Goal: Task Accomplishment & Management: Complete application form

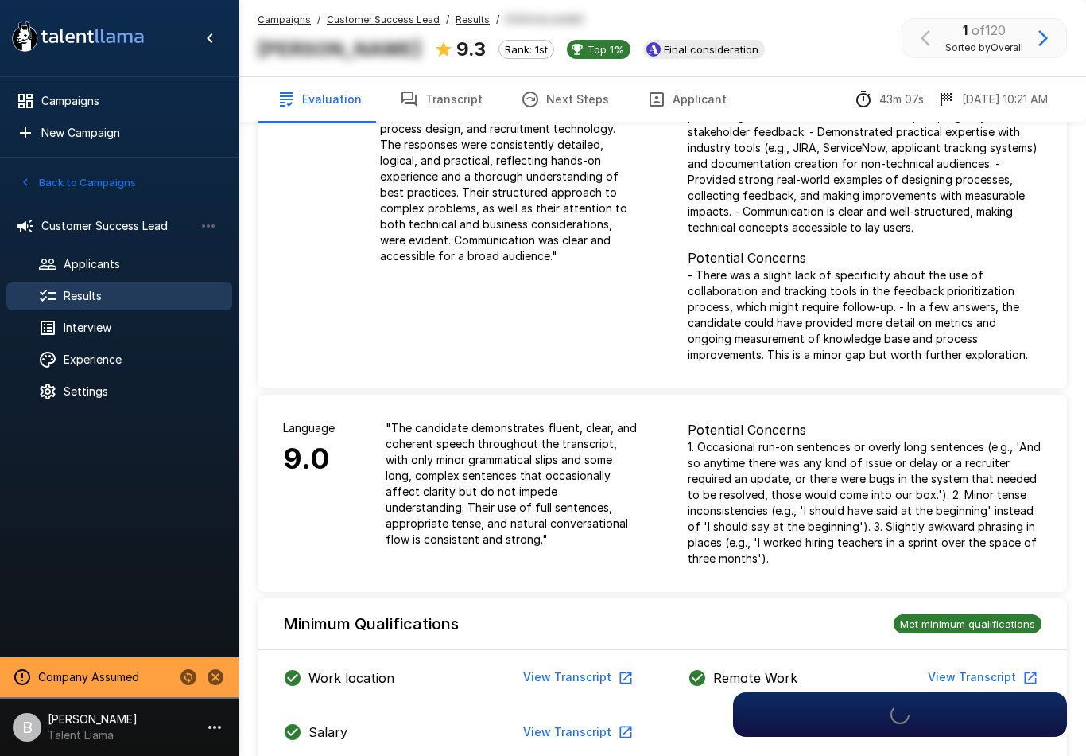
scroll to position [97, 0]
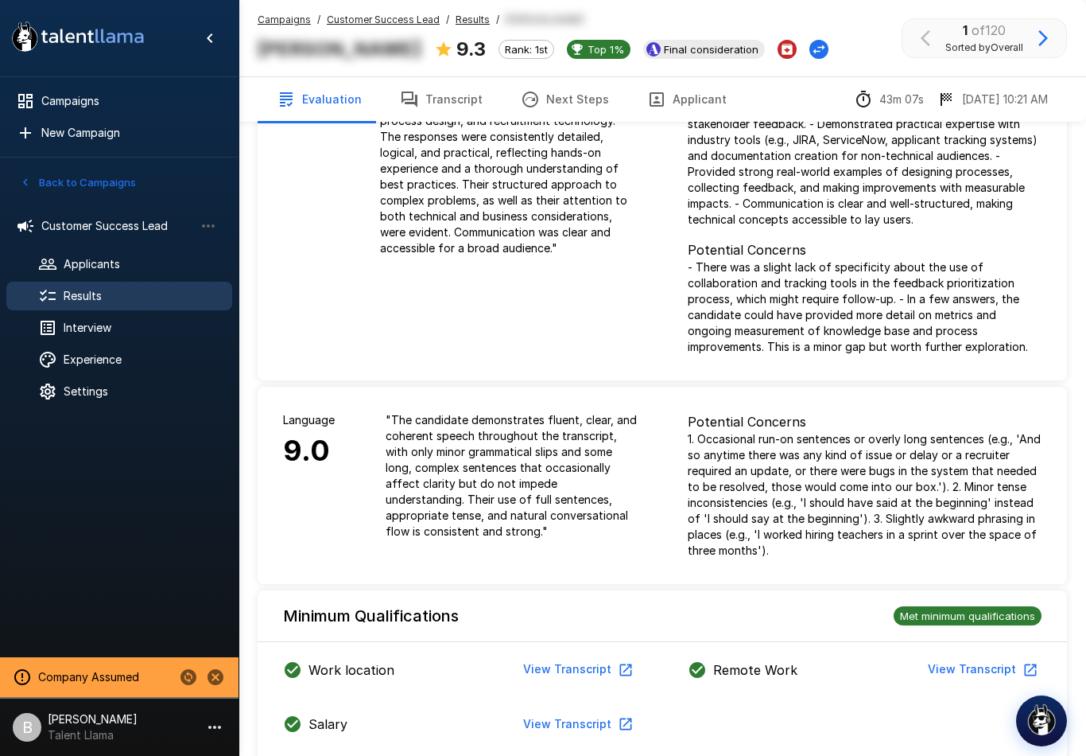
click at [144, 368] on div "Experience" at bounding box center [119, 359] width 226 height 29
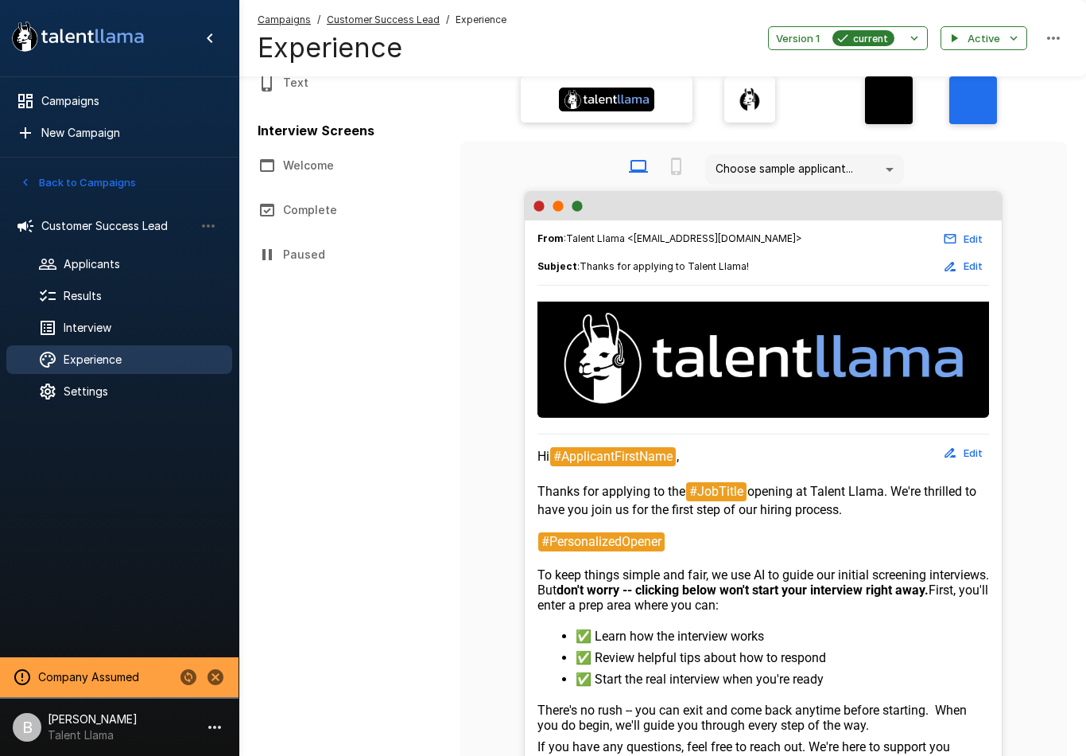
scroll to position [91, 0]
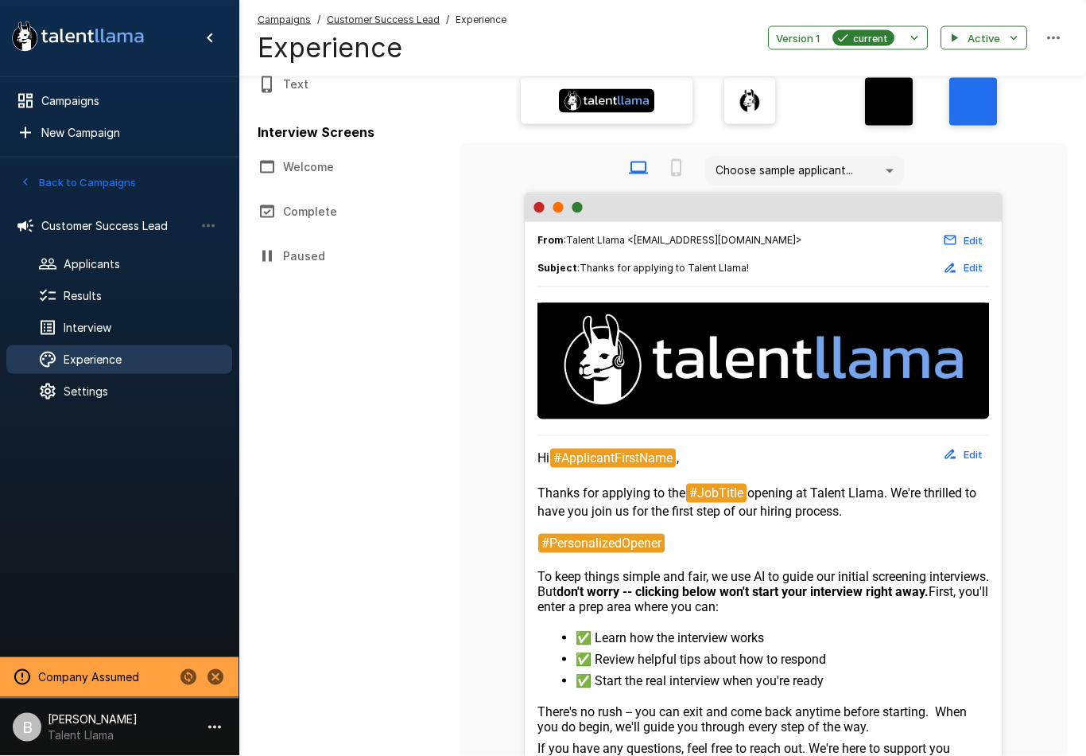
click at [111, 317] on div "Interview" at bounding box center [119, 327] width 226 height 29
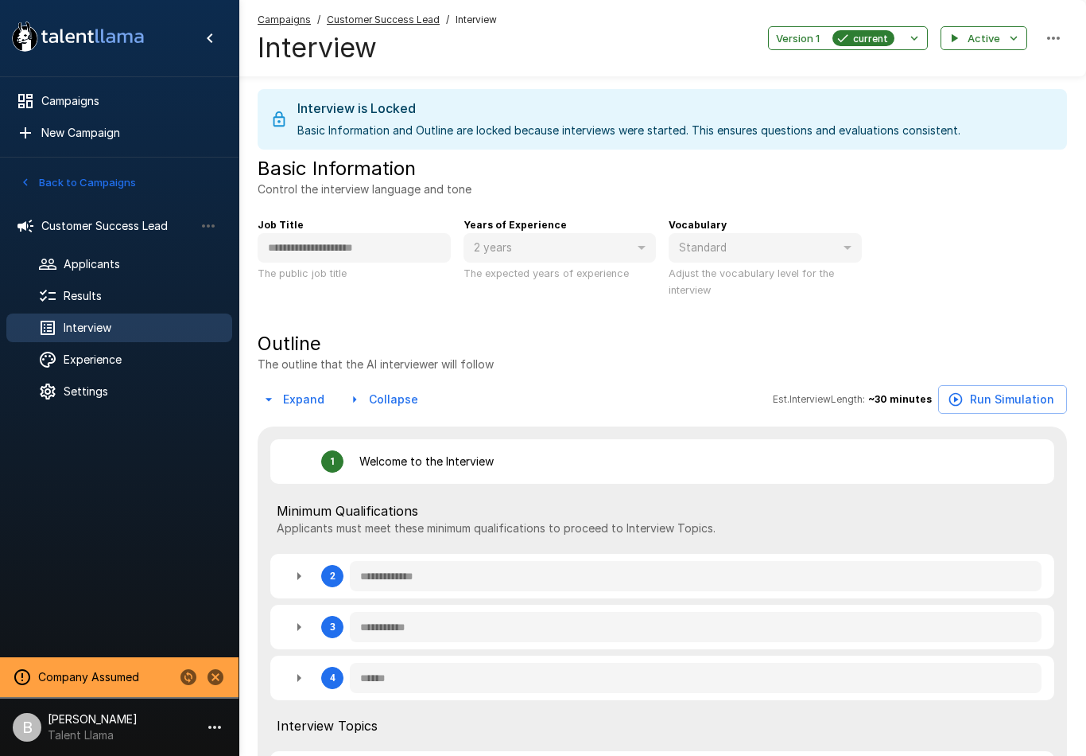
type textarea "*"
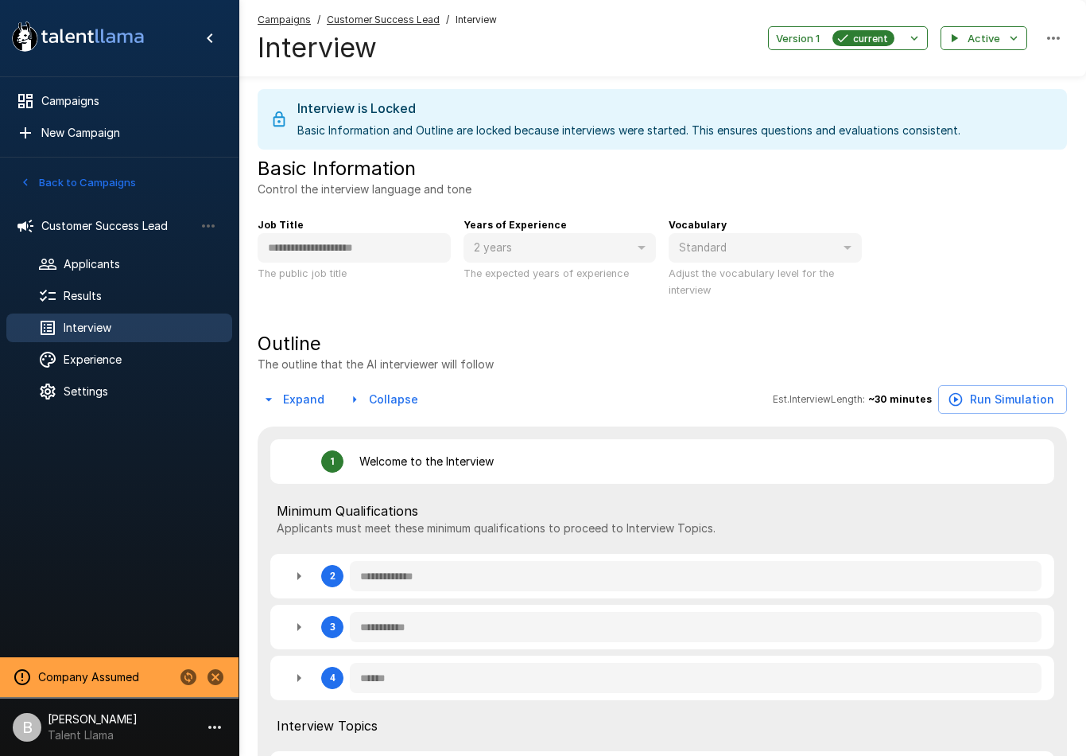
type textarea "*"
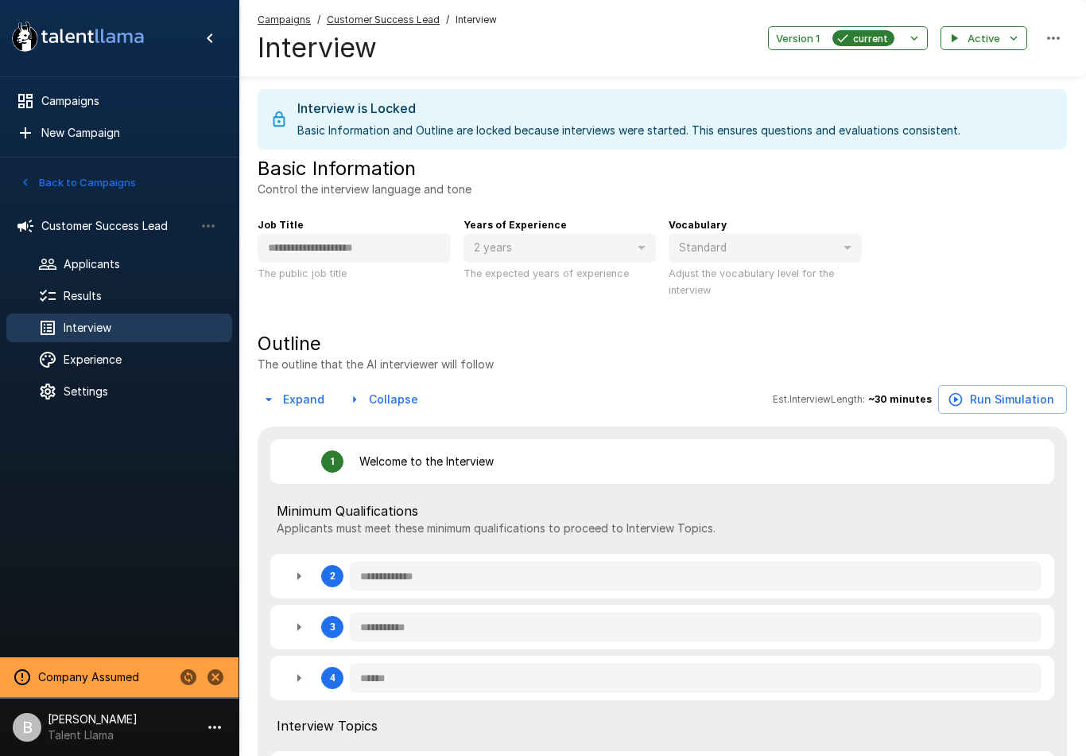
type textarea "*"
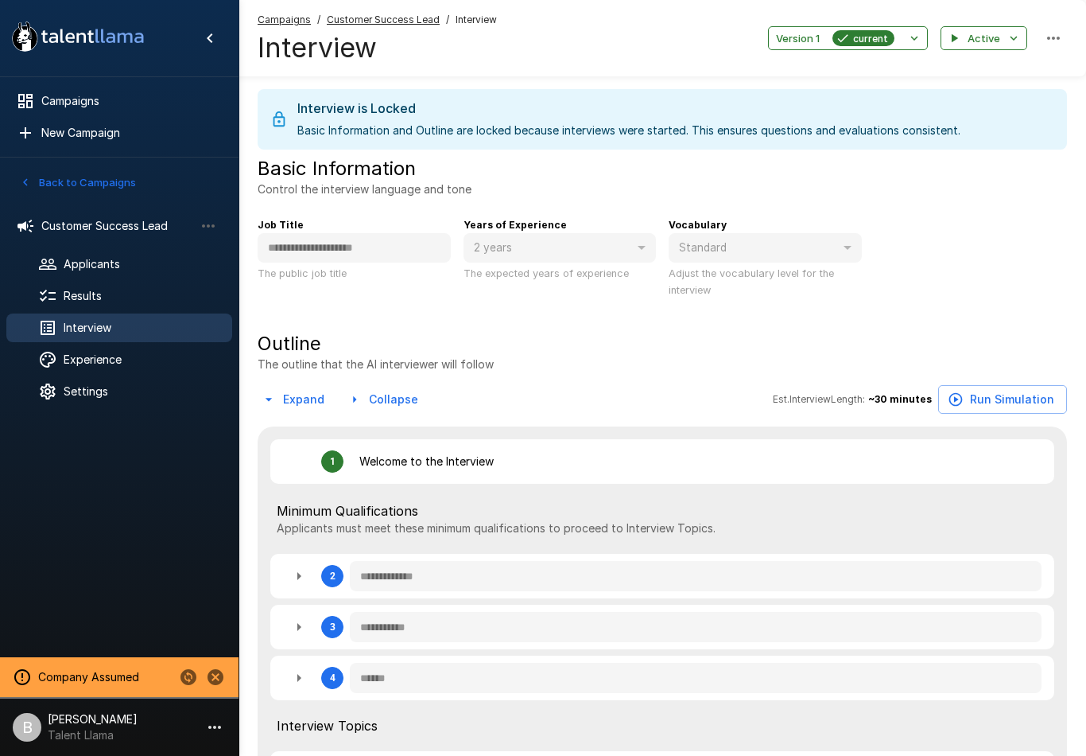
type textarea "*"
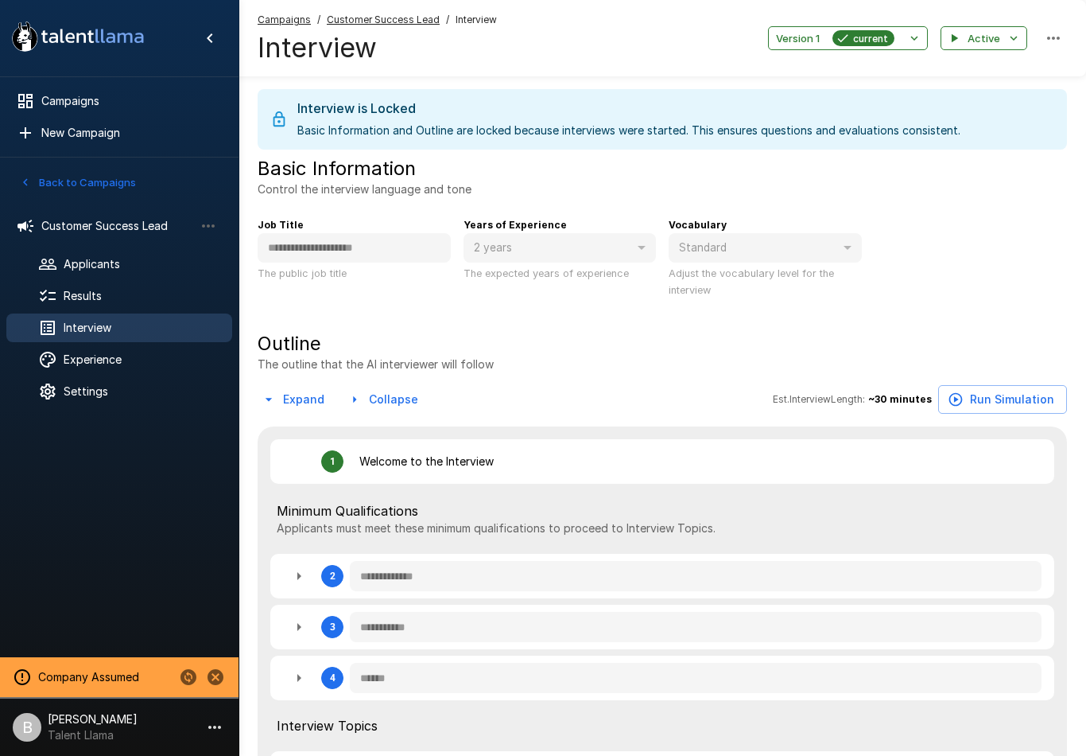
type textarea "*"
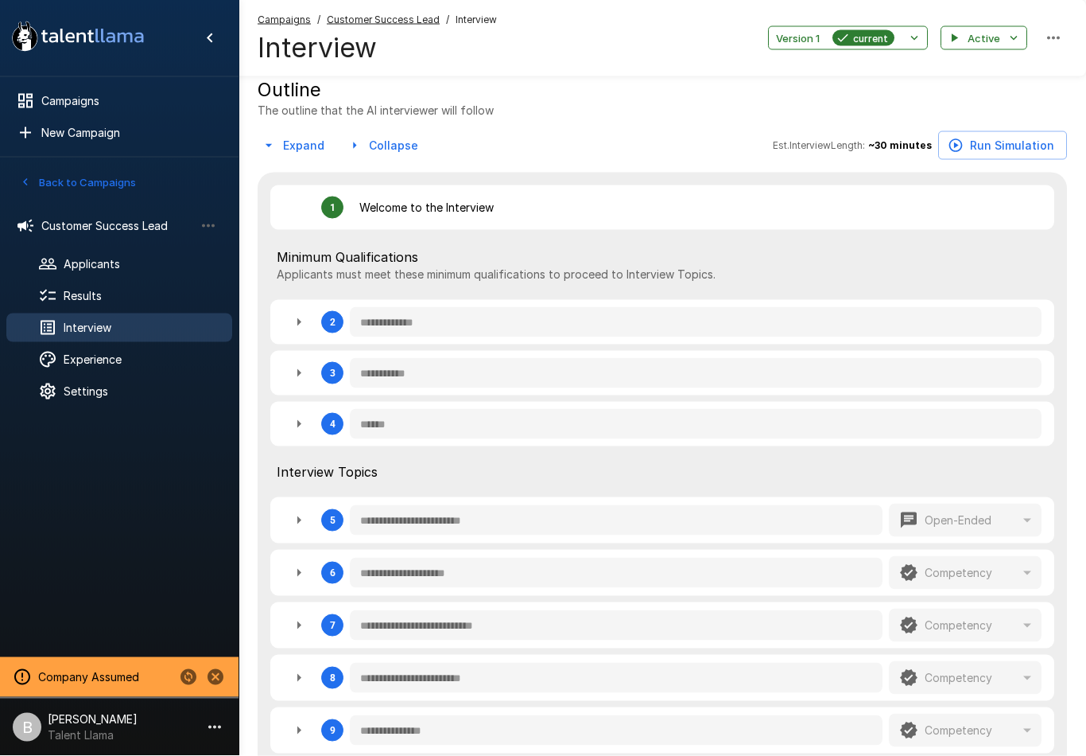
type textarea "*"
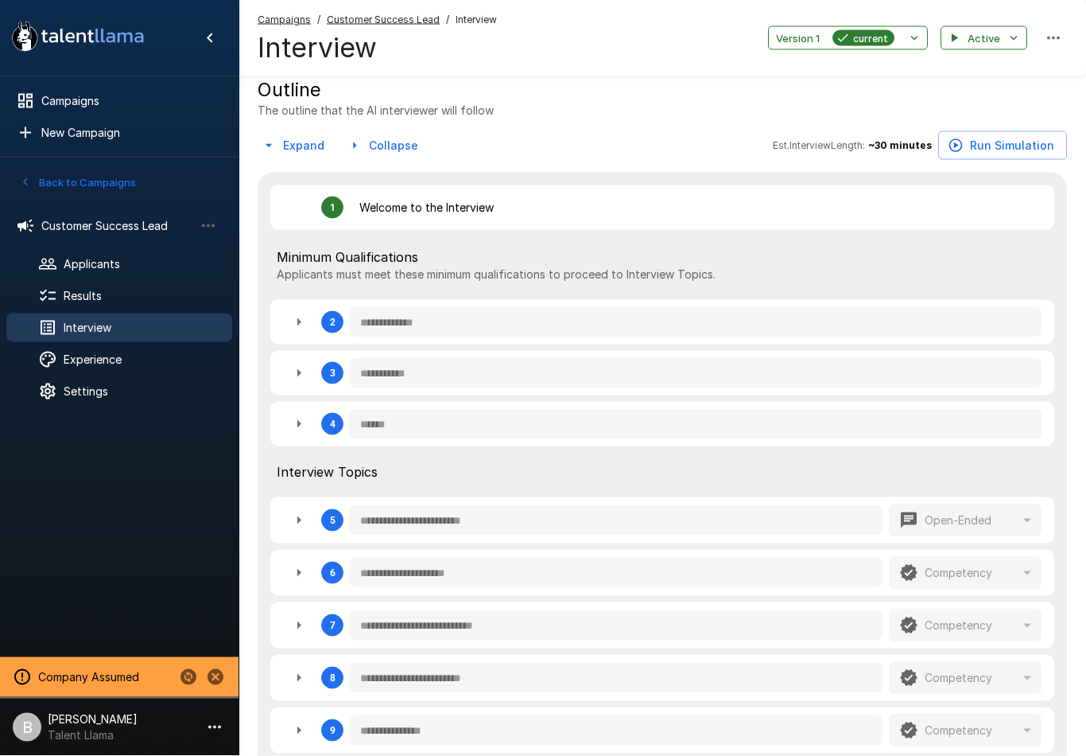
type textarea "*"
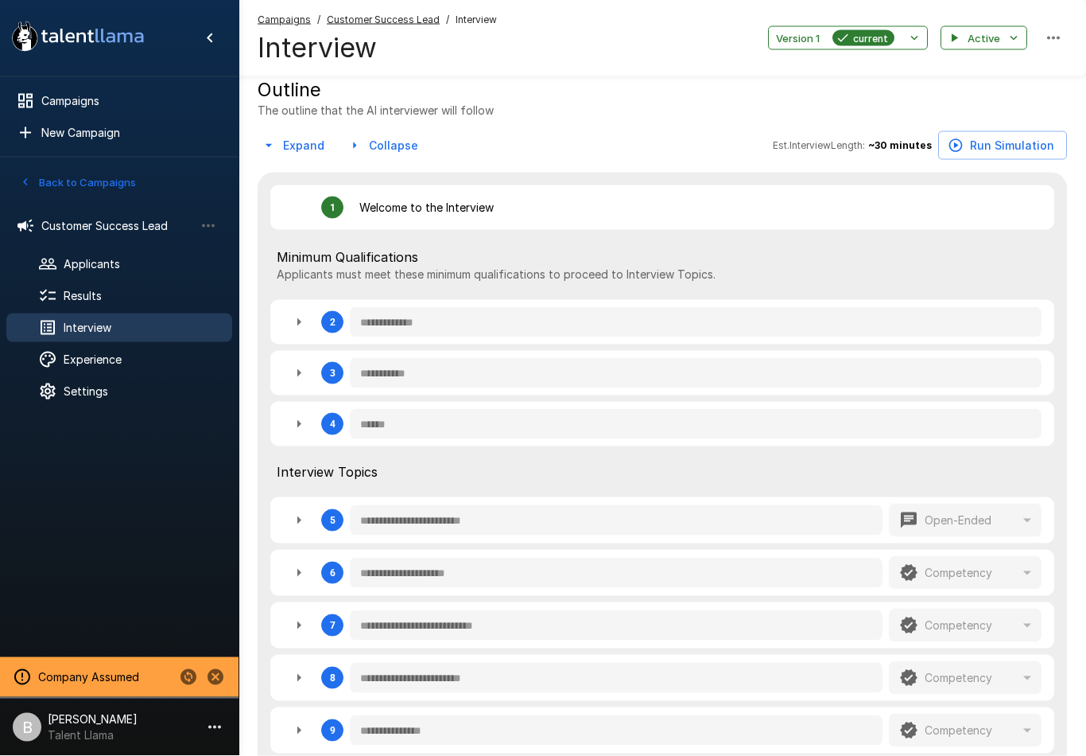
type textarea "*"
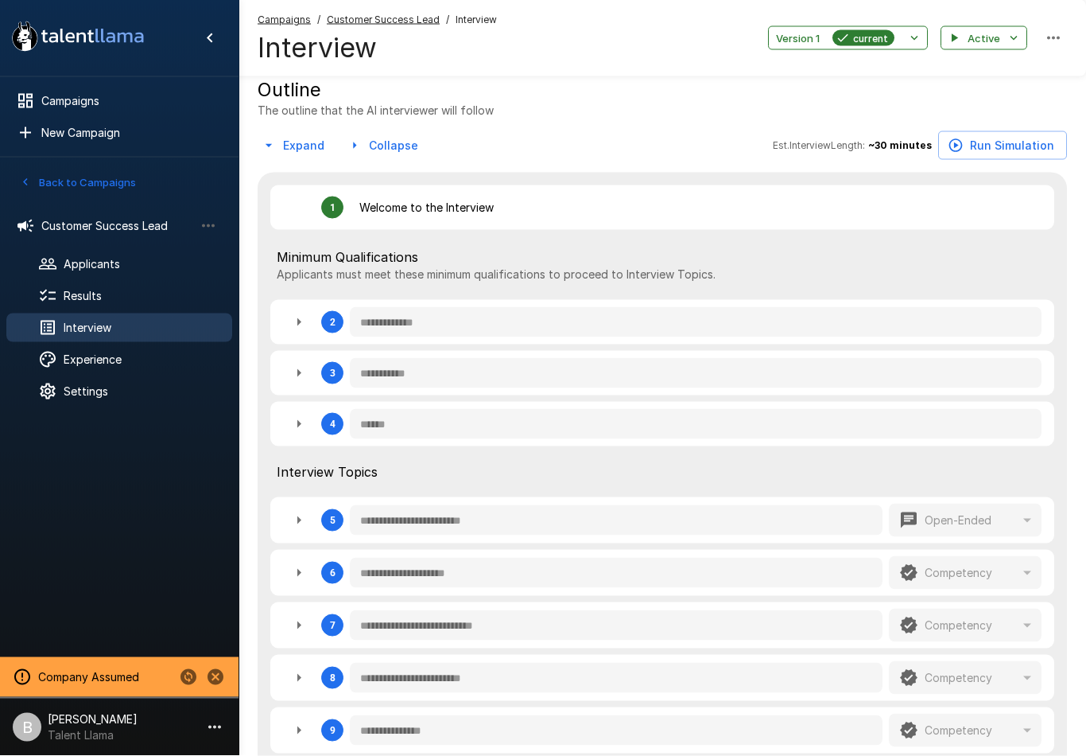
type textarea "*"
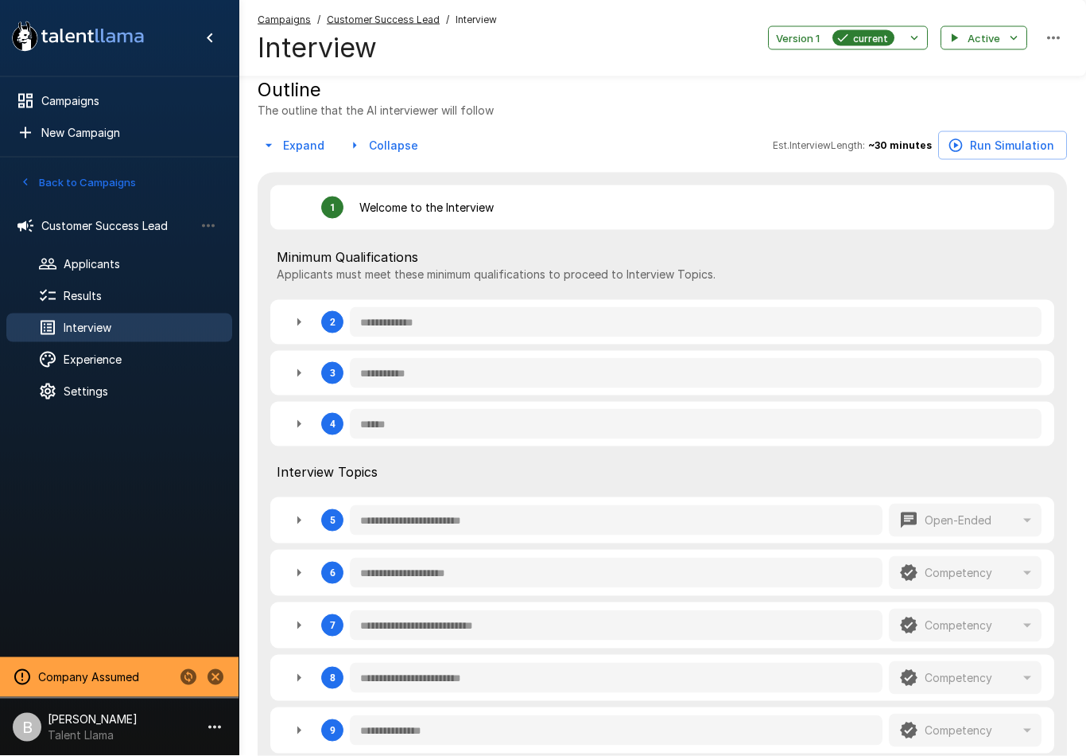
type textarea "*"
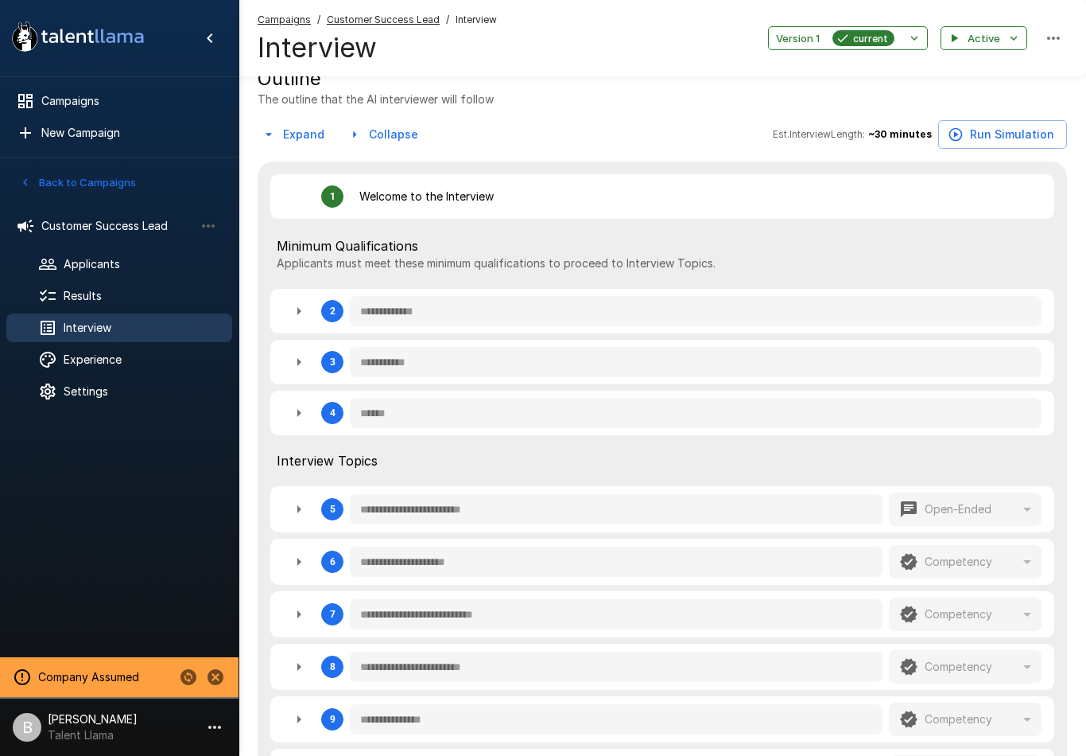
click at [286, 301] on button "button" at bounding box center [299, 311] width 32 height 32
type textarea "*"
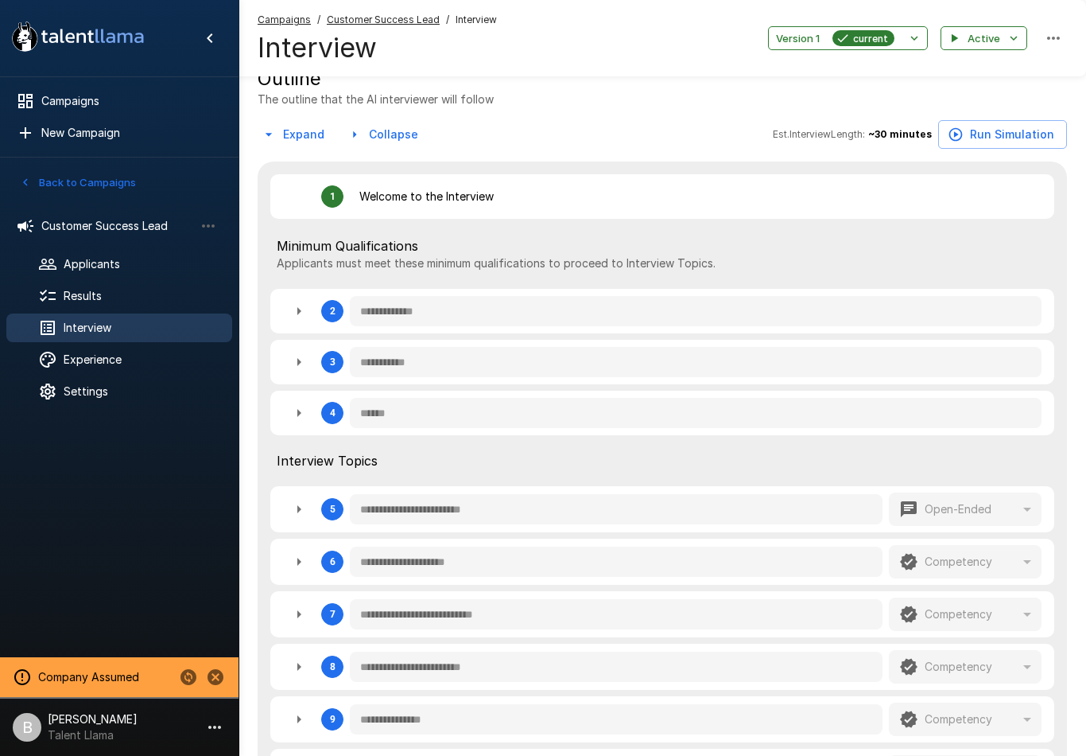
type textarea "*"
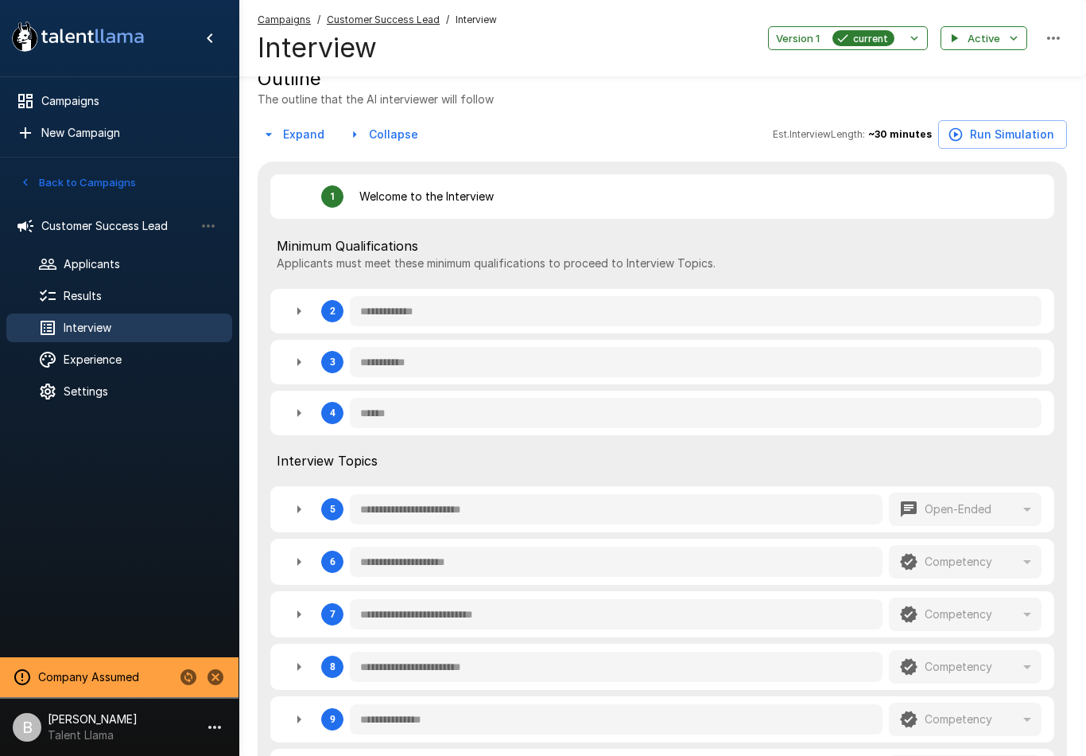
type textarea "*"
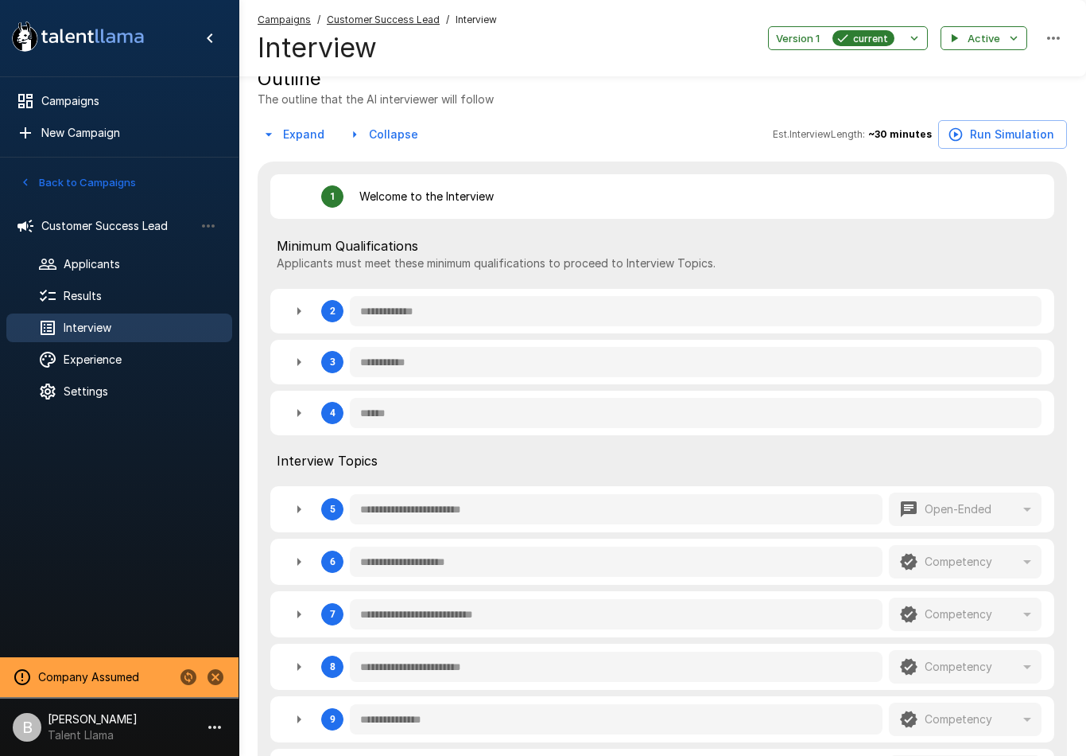
type textarea "*"
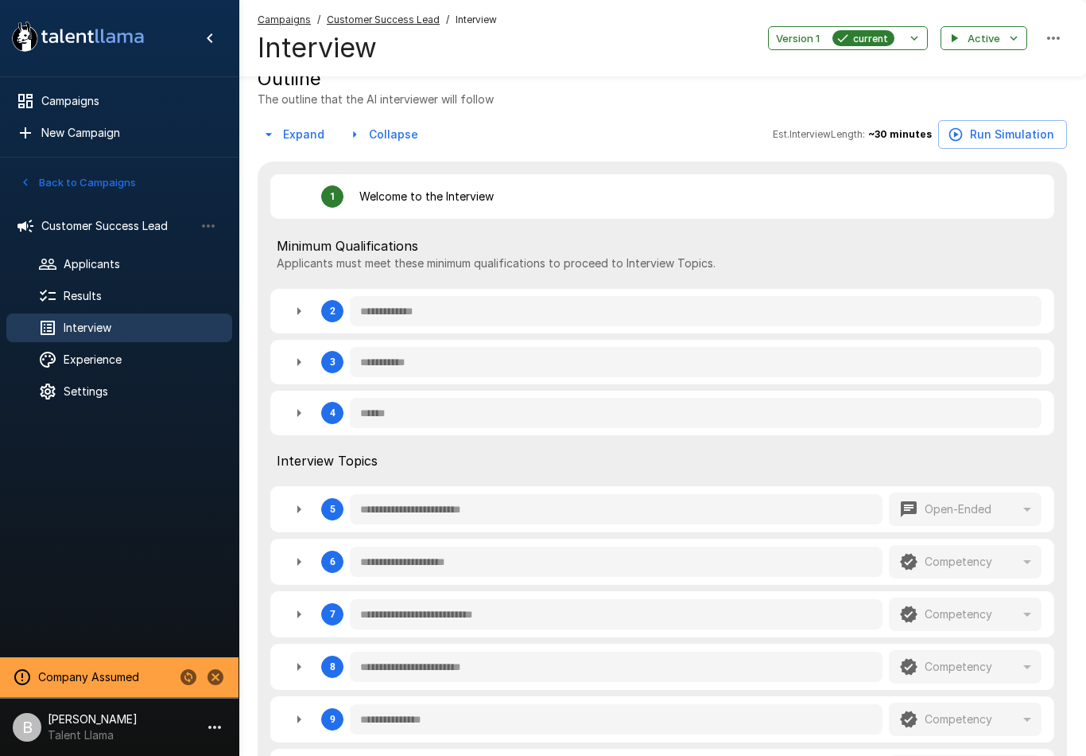
type textarea "*"
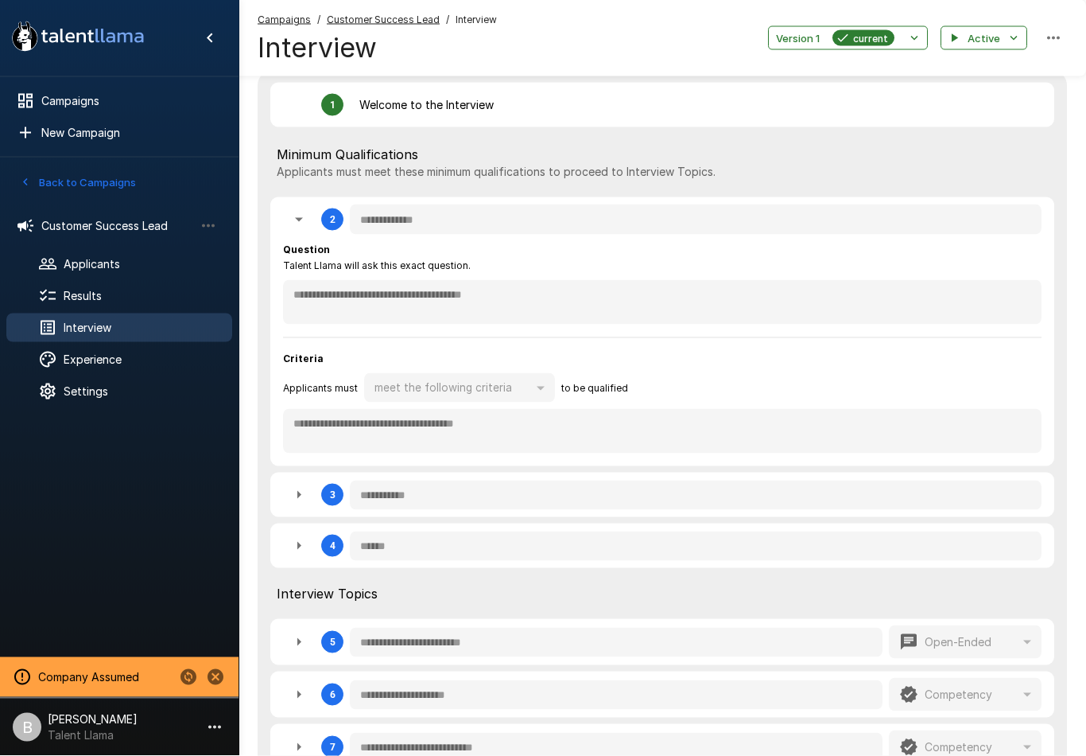
scroll to position [364, 0]
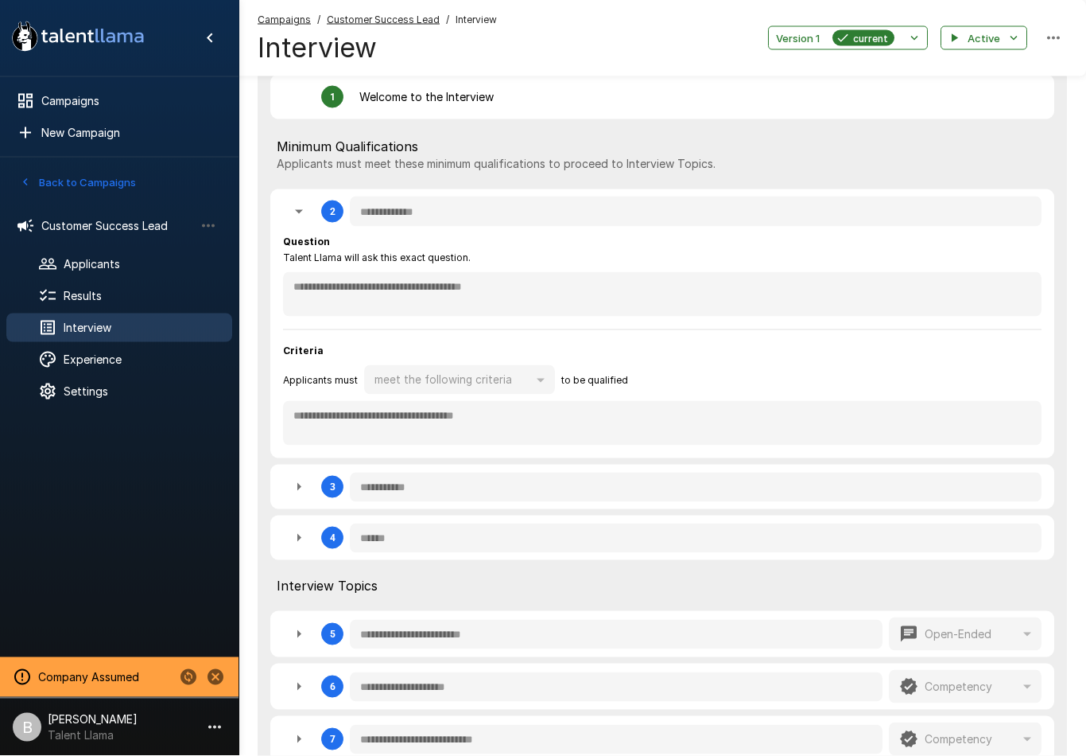
click at [300, 484] on icon "button" at bounding box center [299, 487] width 4 height 8
type textarea "*"
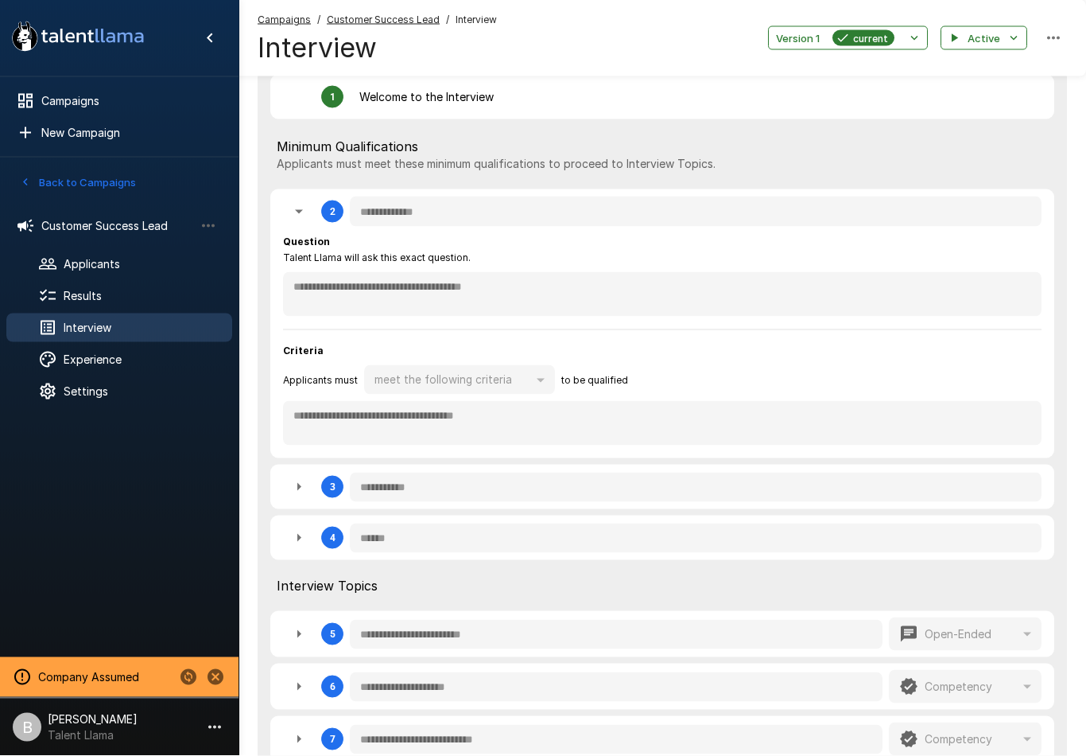
type textarea "*"
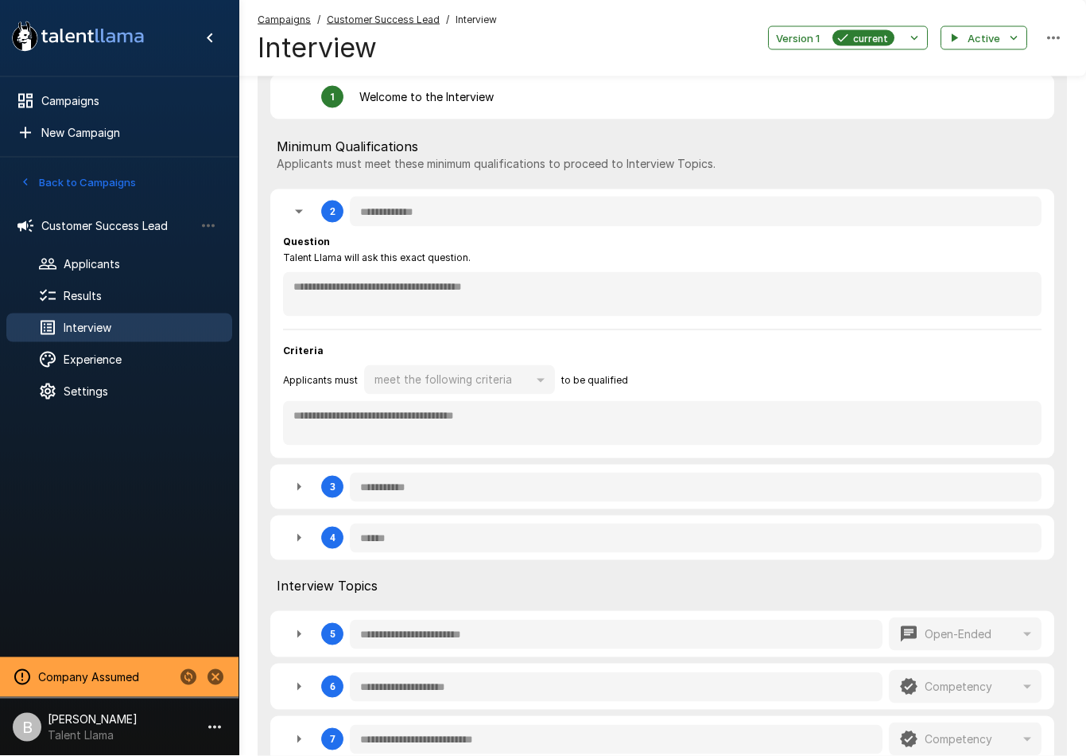
type textarea "*"
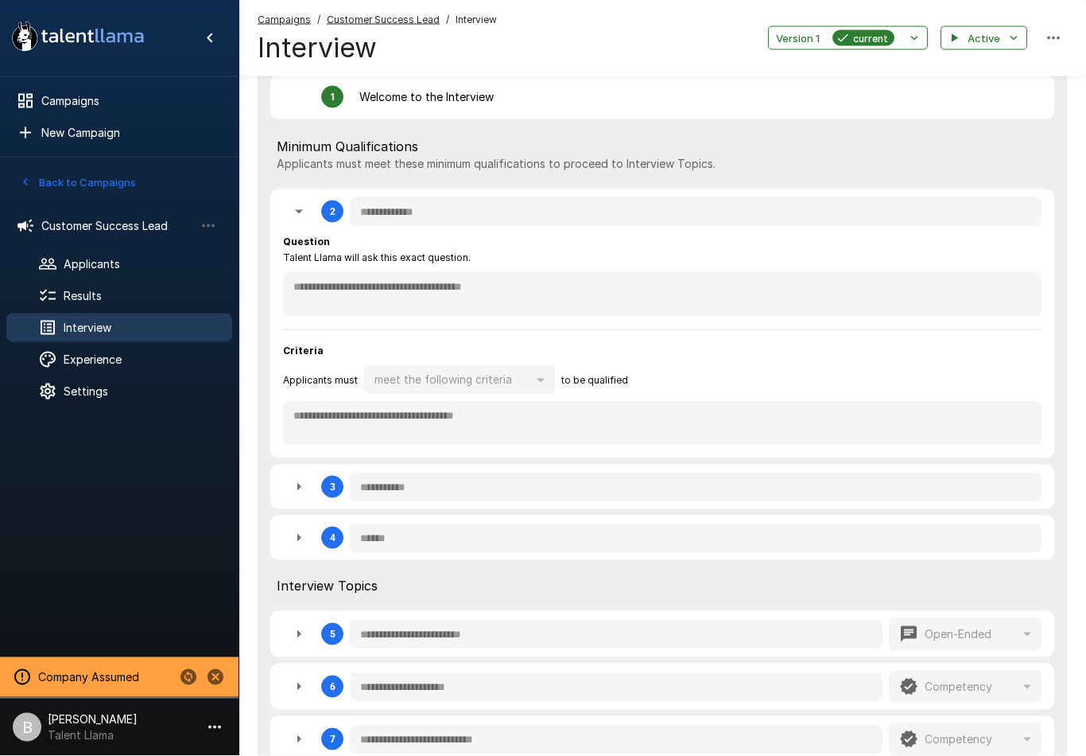
type textarea "*"
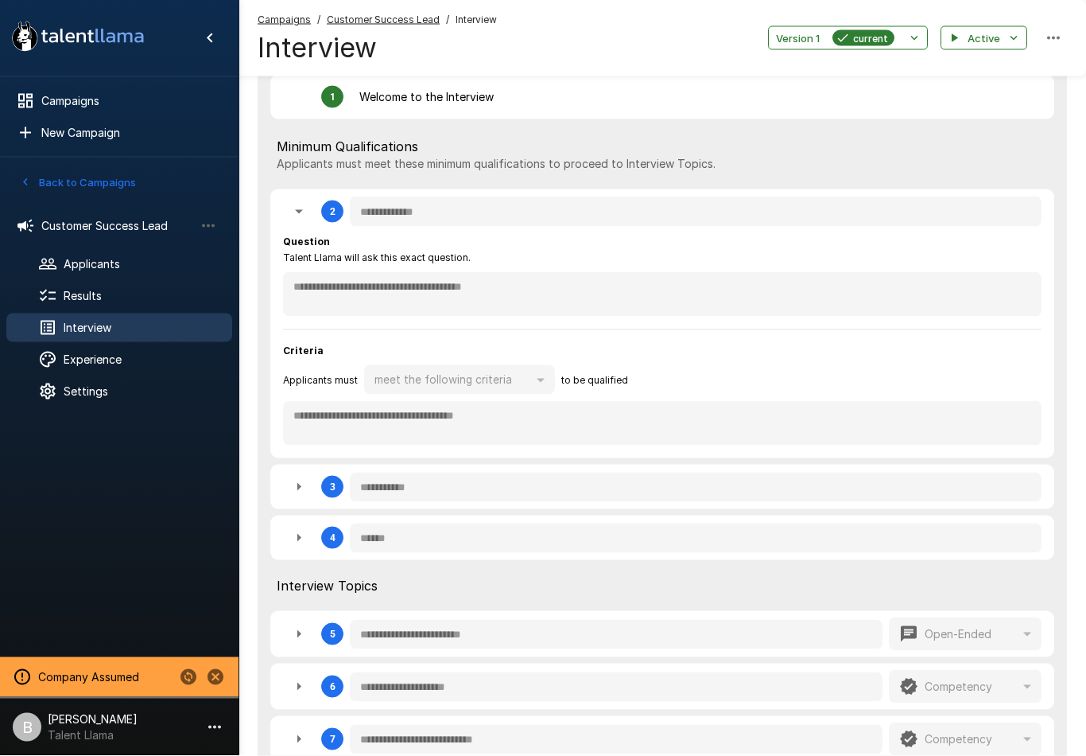
type textarea "*"
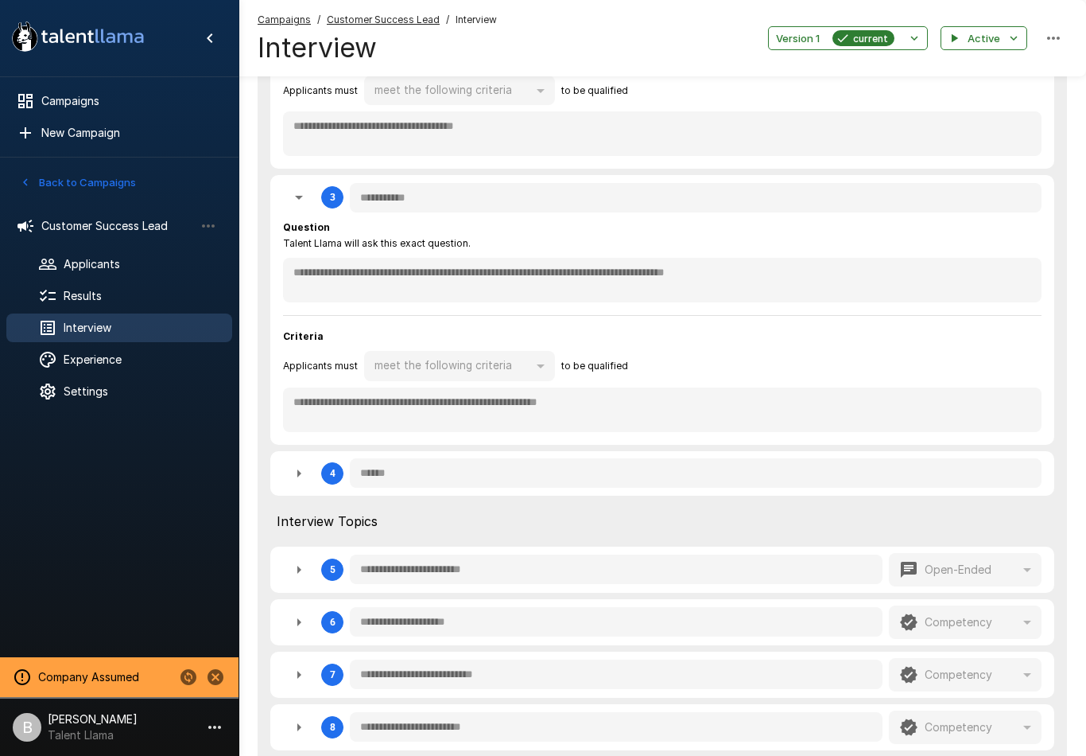
scroll to position [689, 0]
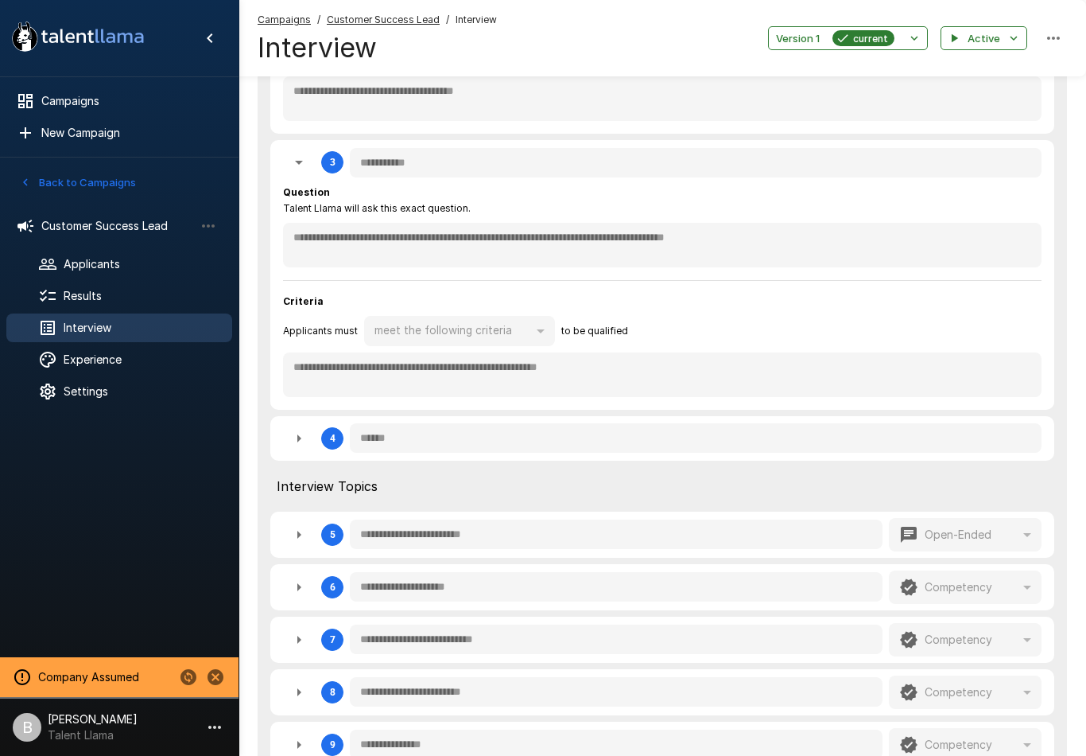
click at [286, 423] on button "button" at bounding box center [299, 438] width 32 height 32
type textarea "*"
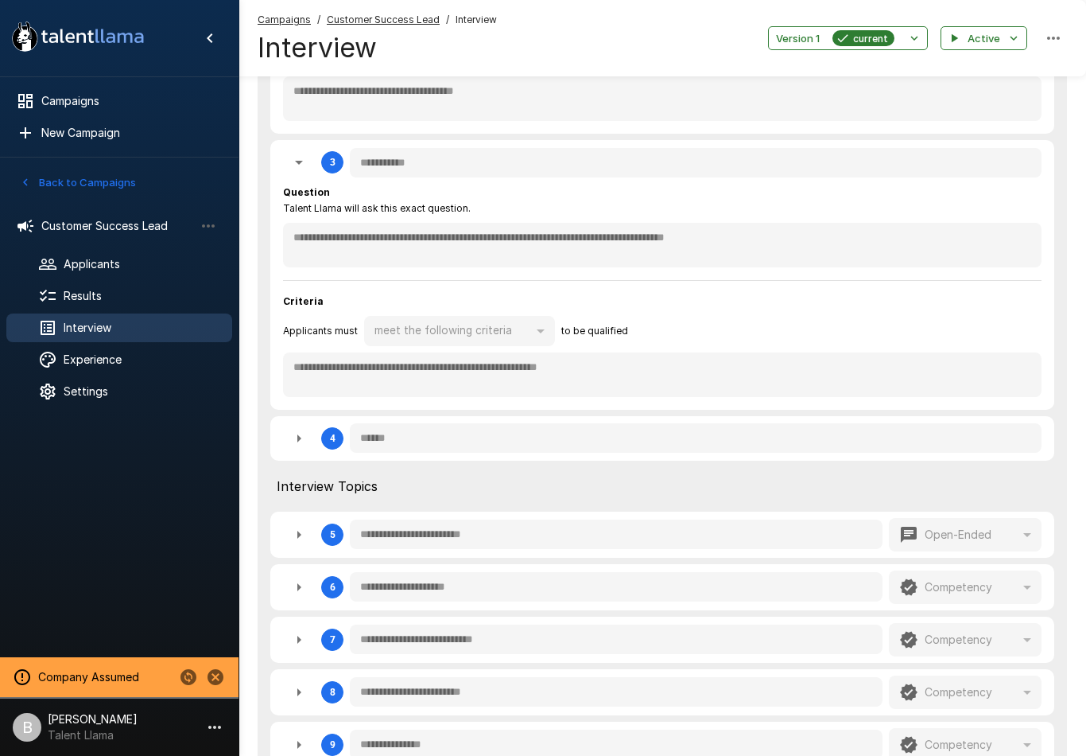
type textarea "*"
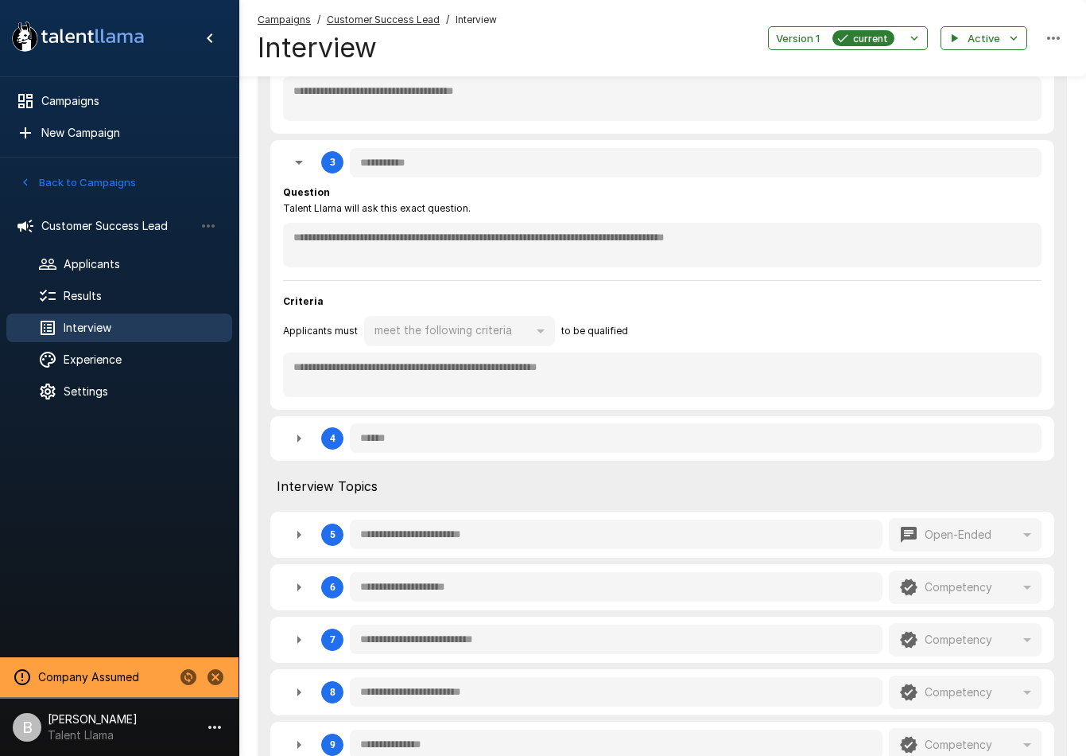
type textarea "*"
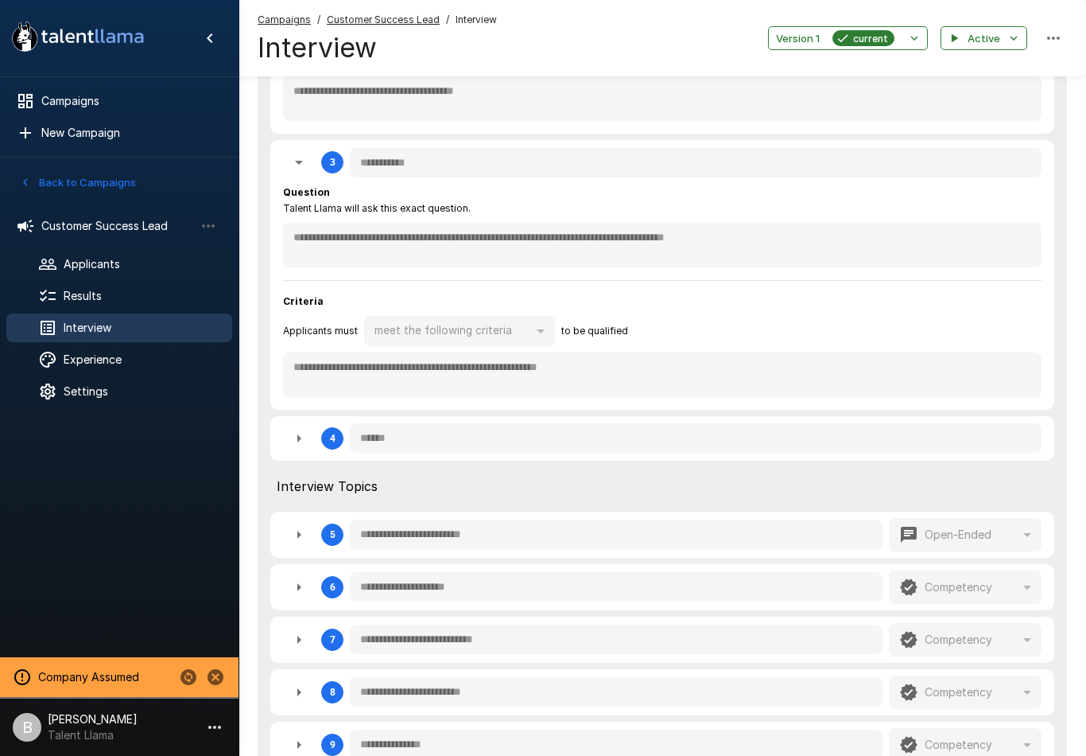
type textarea "*"
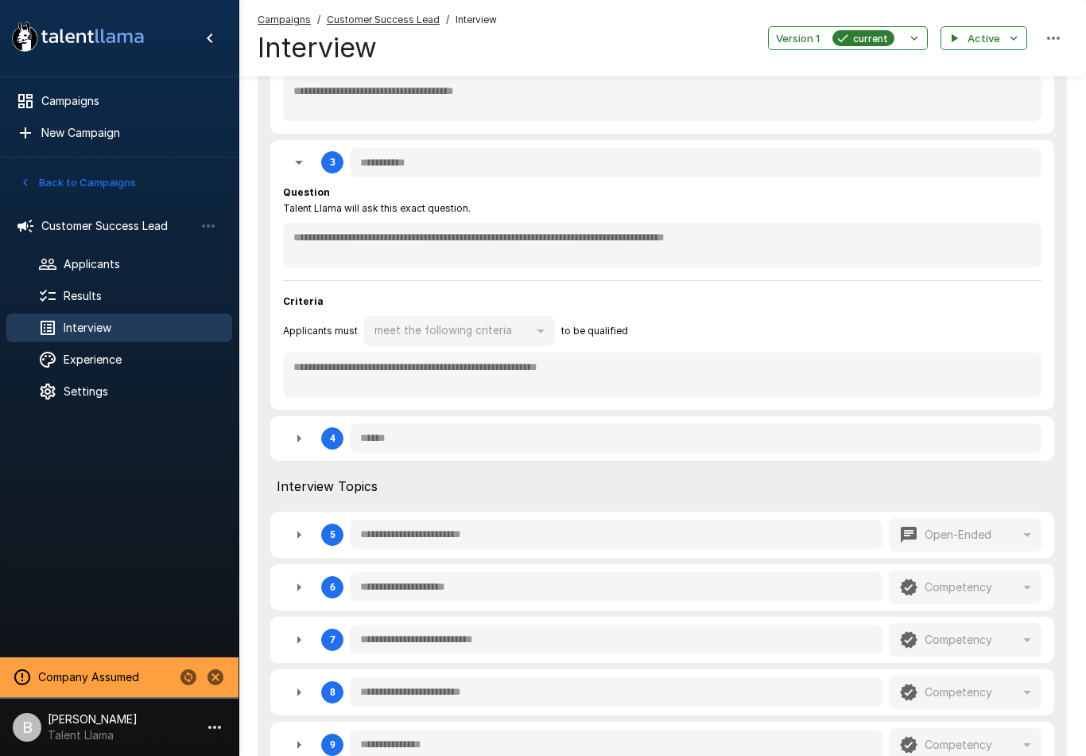
type textarea "*"
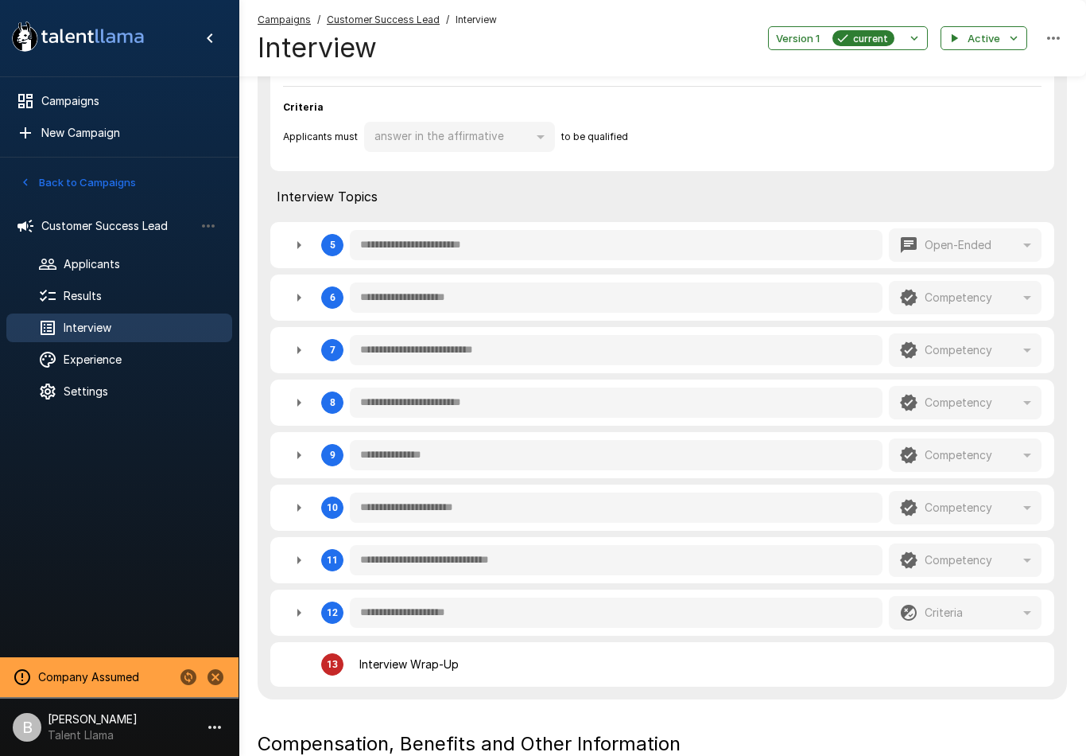
scroll to position [1157, 0]
click at [293, 282] on button "button" at bounding box center [299, 298] width 32 height 32
type textarea "*"
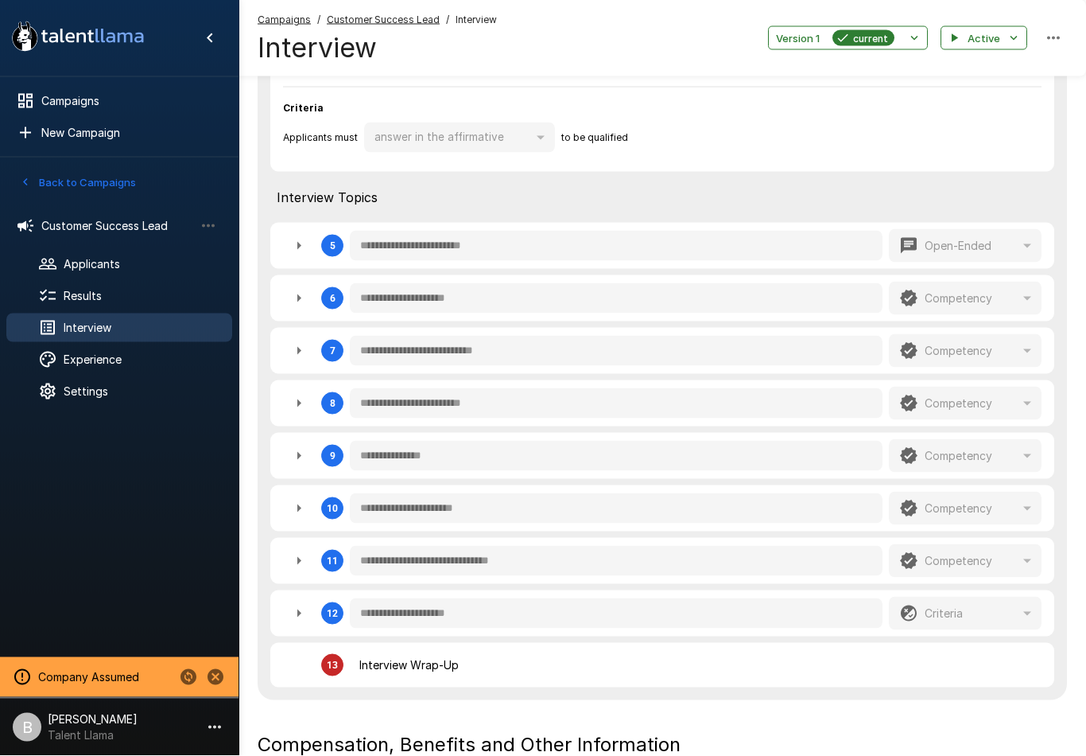
type textarea "*"
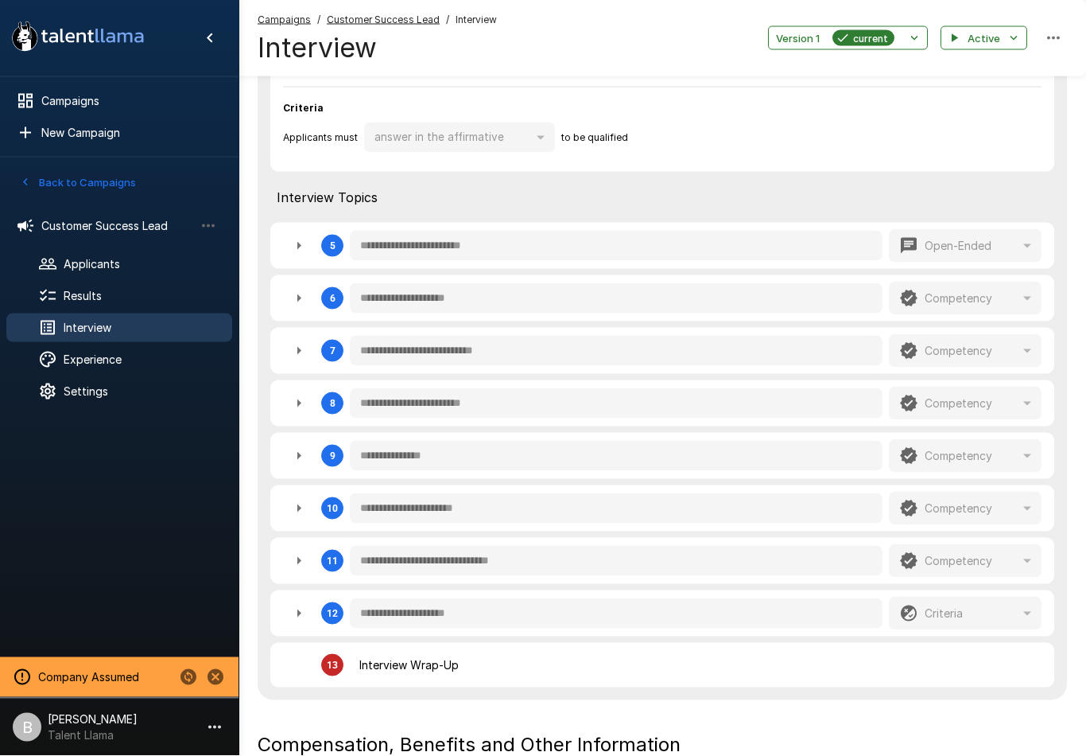
type textarea "*"
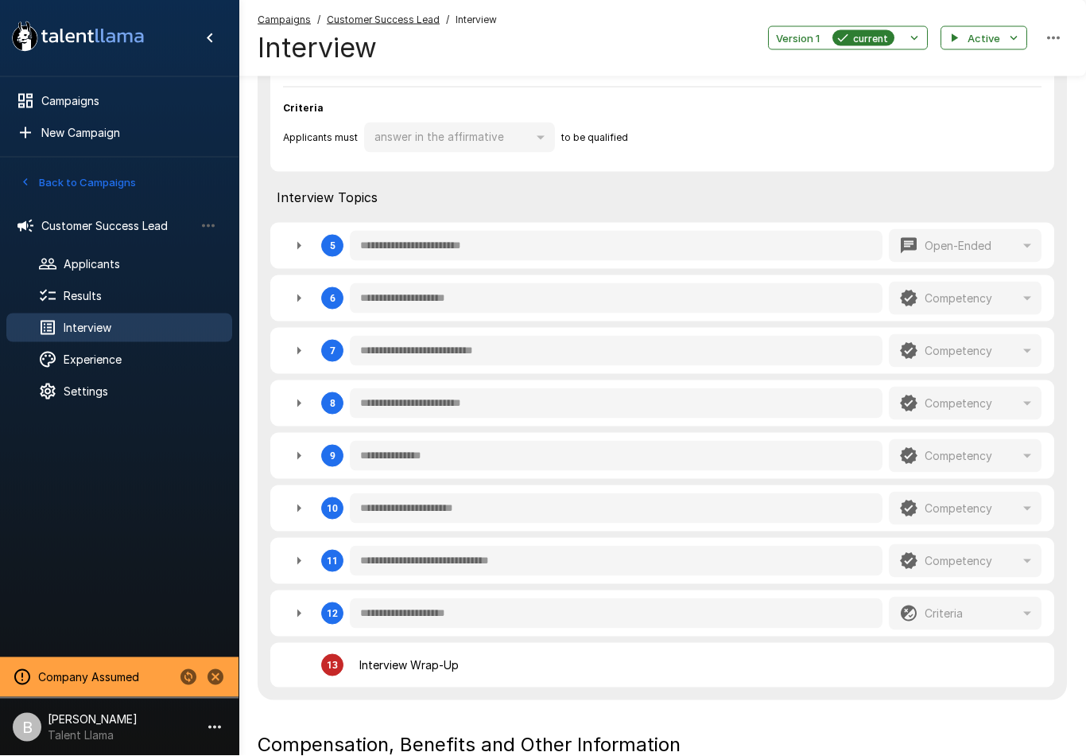
type textarea "*"
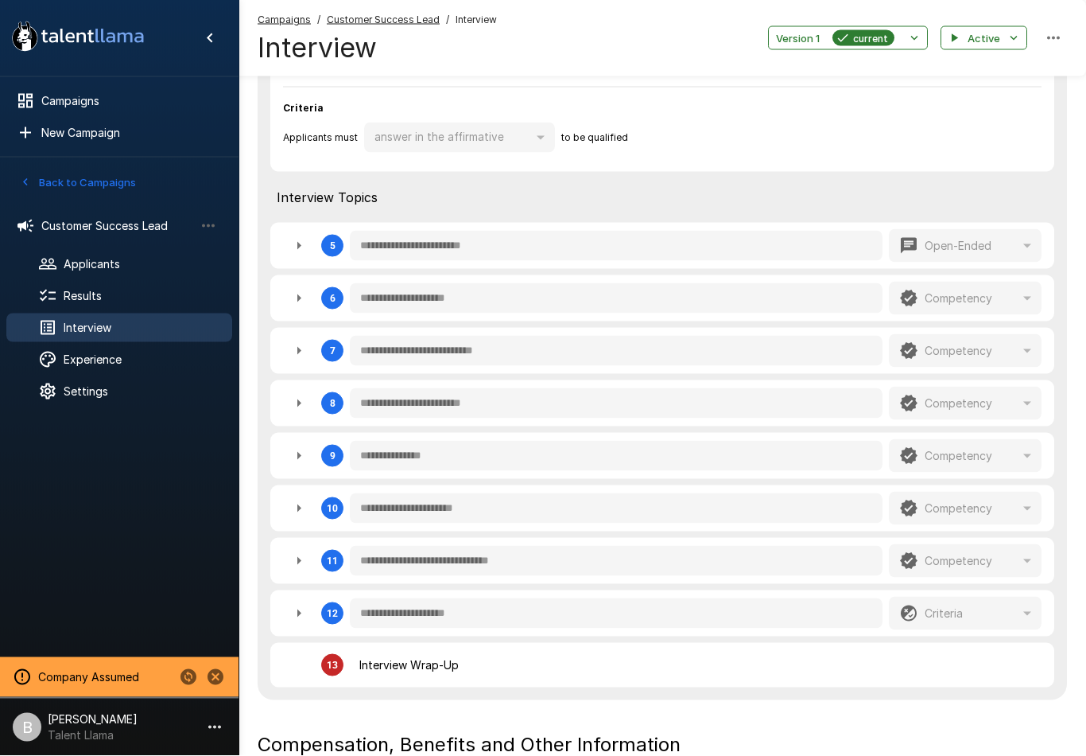
type textarea "*"
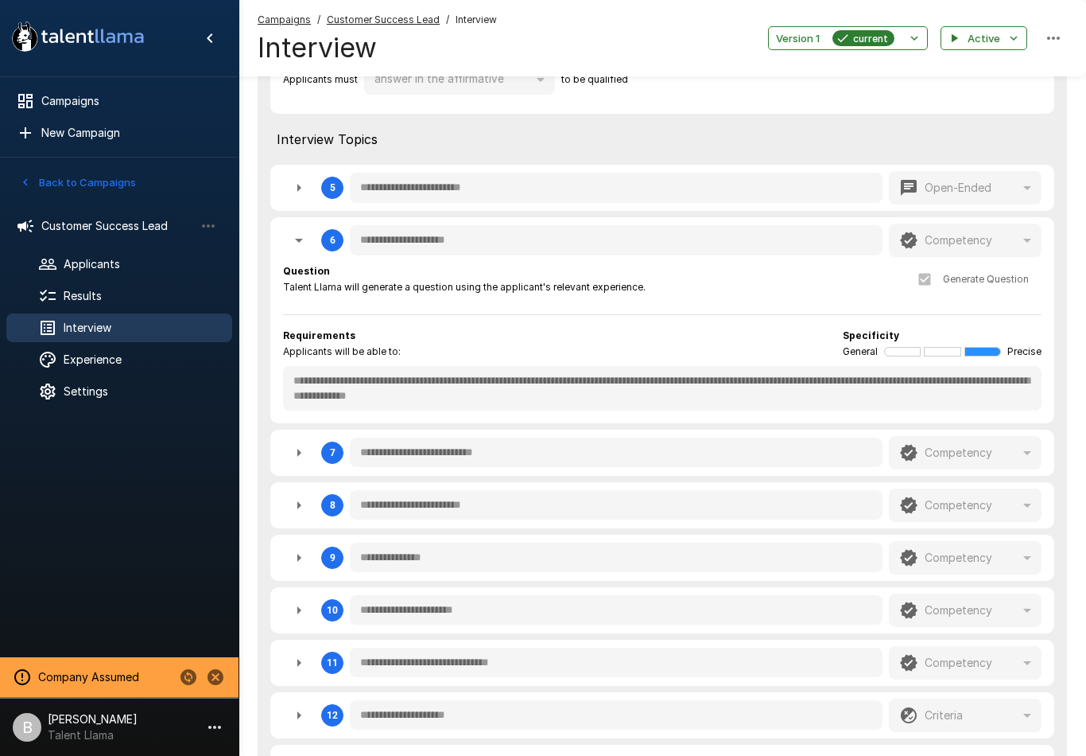
scroll to position [1218, 0]
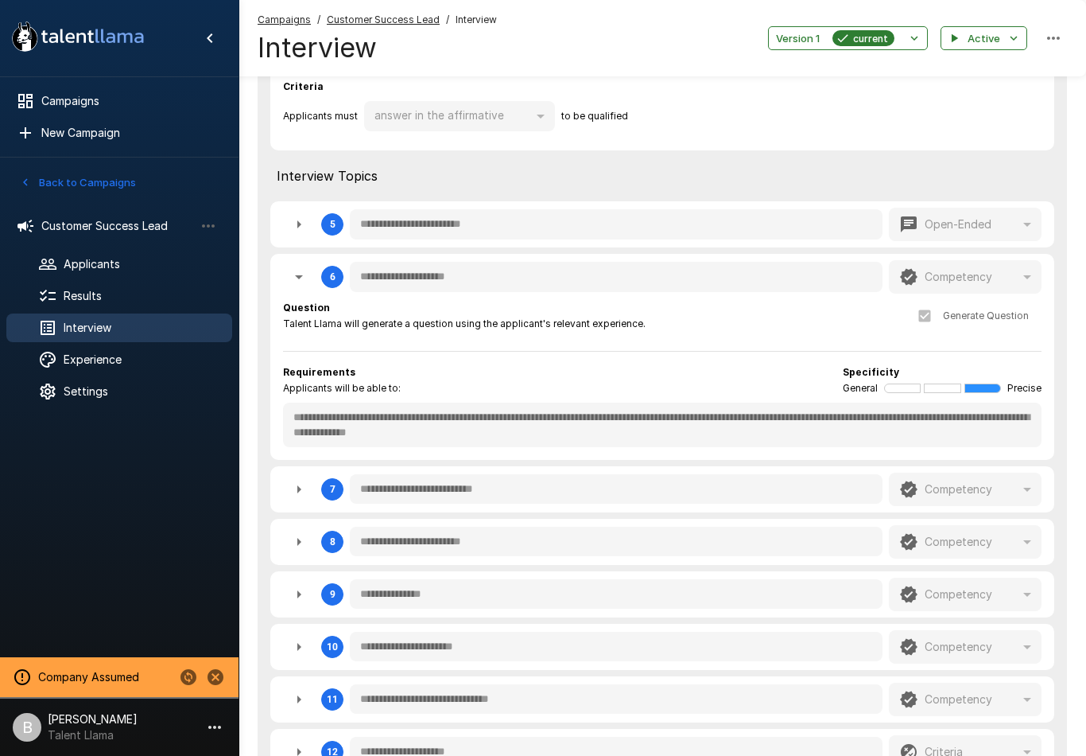
type textarea "*"
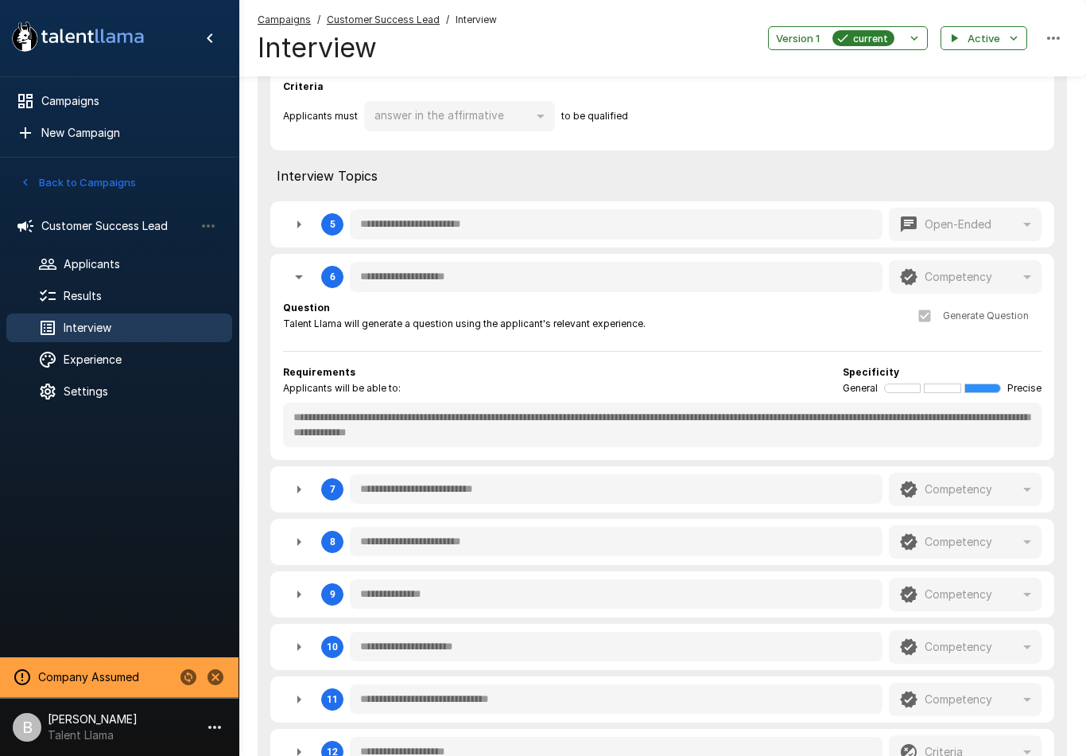
type textarea "*"
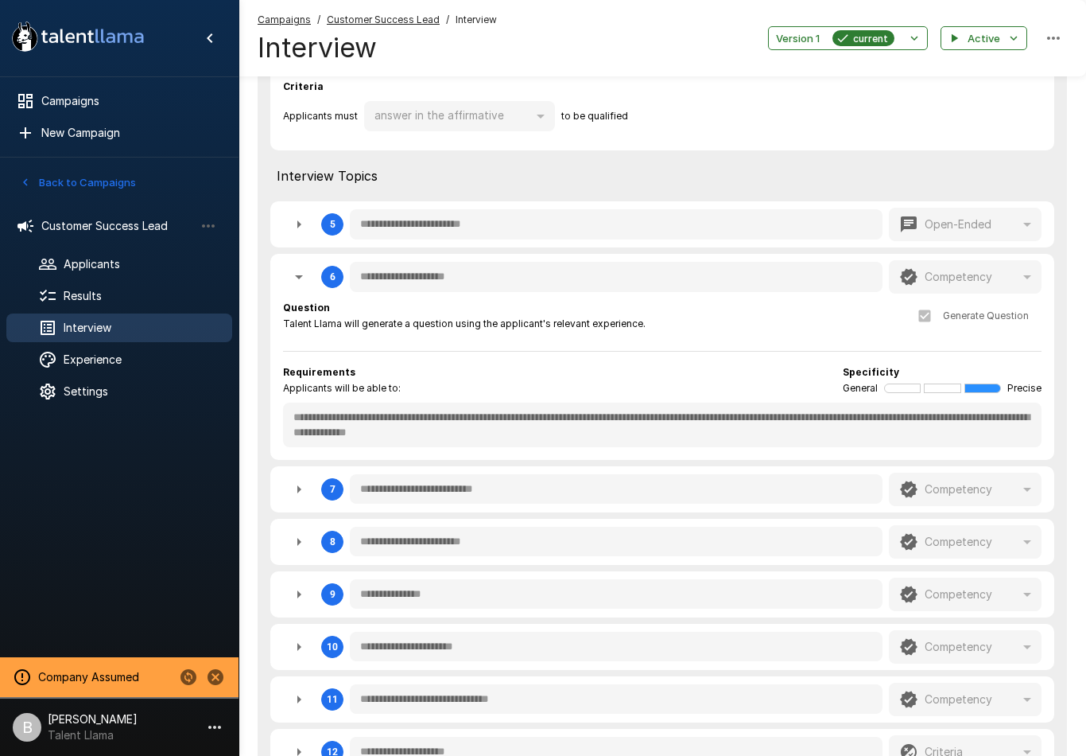
type textarea "*"
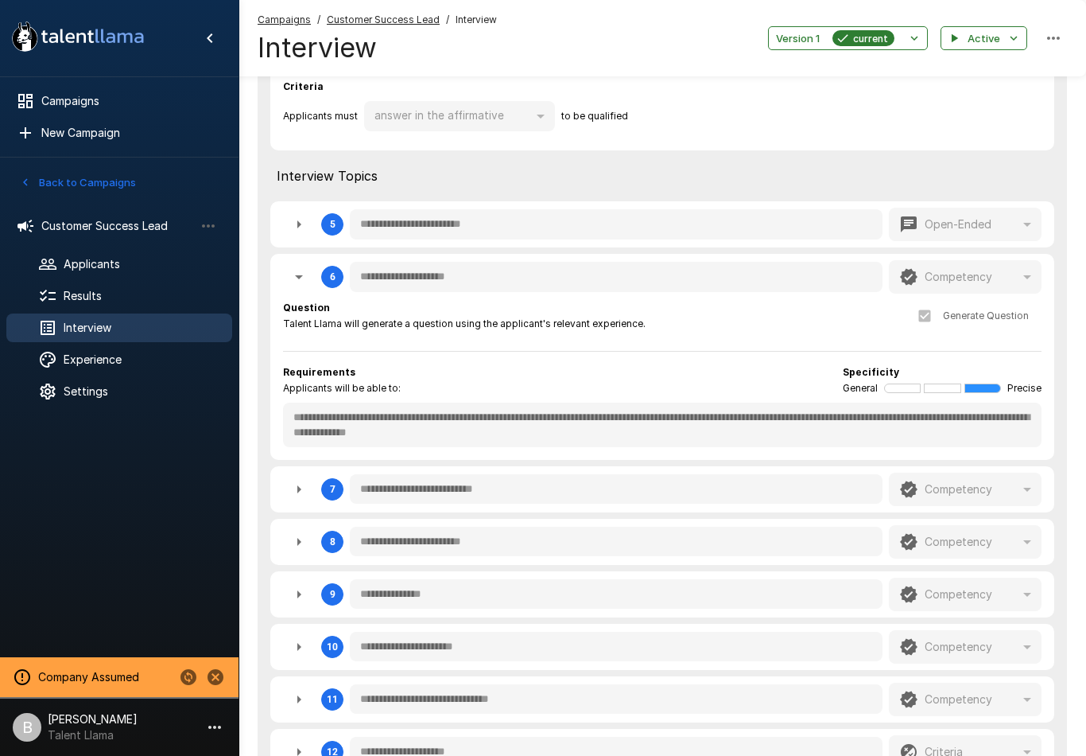
type textarea "*"
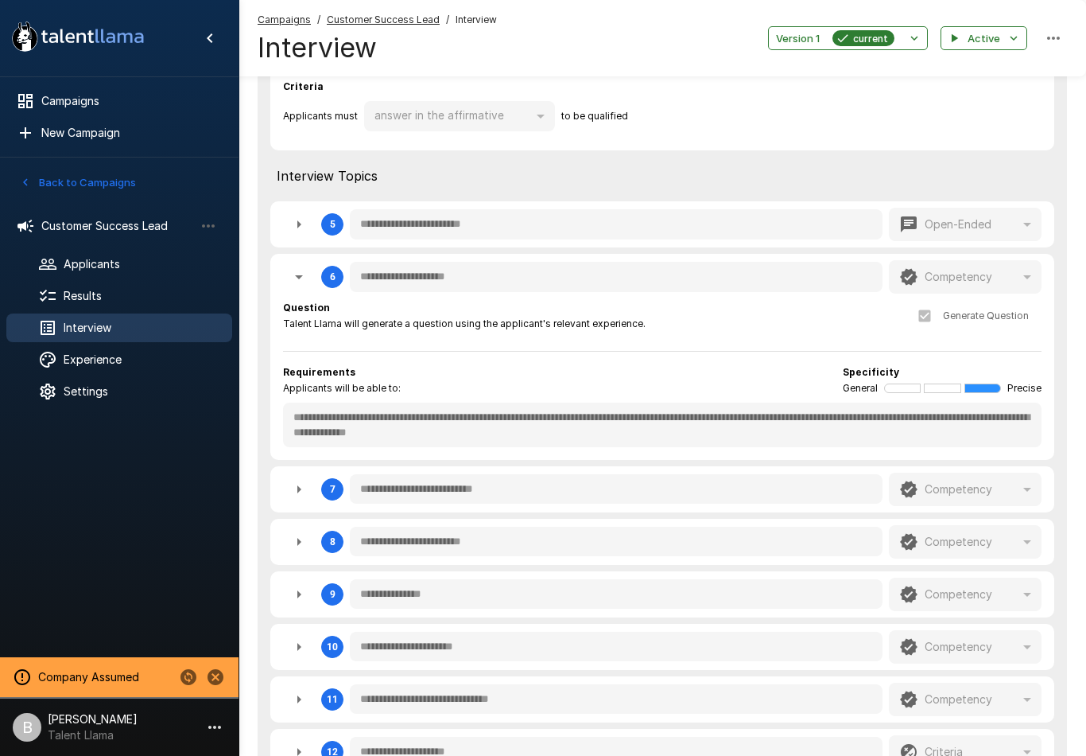
type textarea "*"
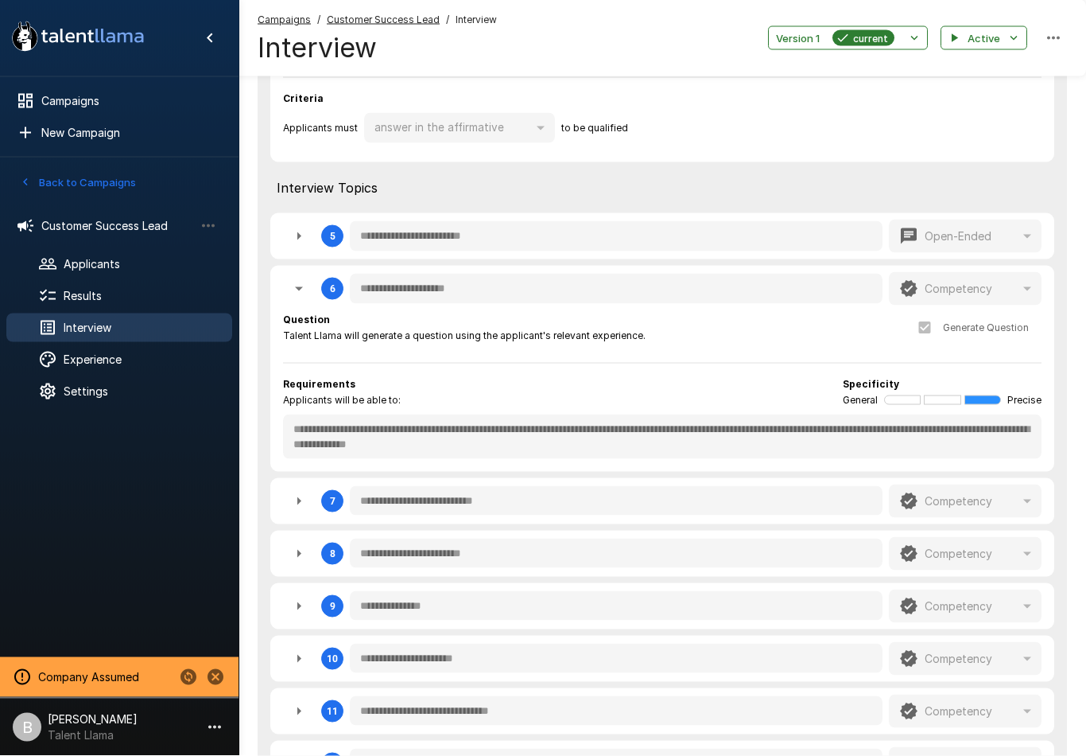
click at [87, 303] on span "Results" at bounding box center [142, 296] width 156 height 16
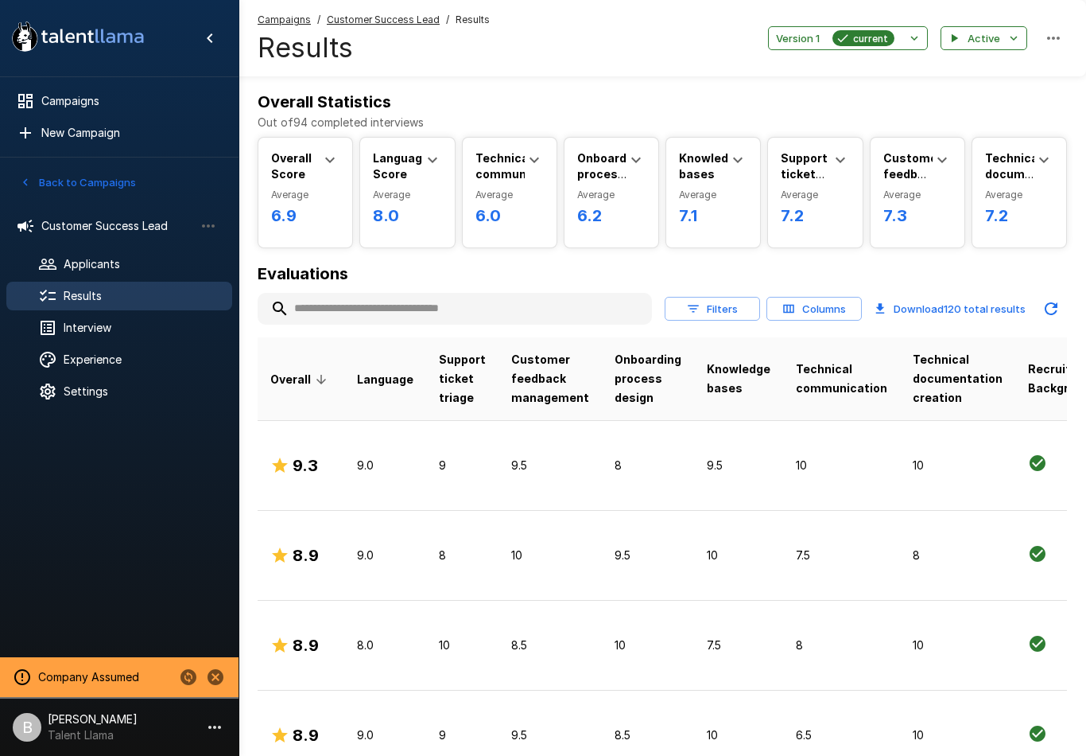
click at [665, 463] on td "8" at bounding box center [648, 465] width 92 height 90
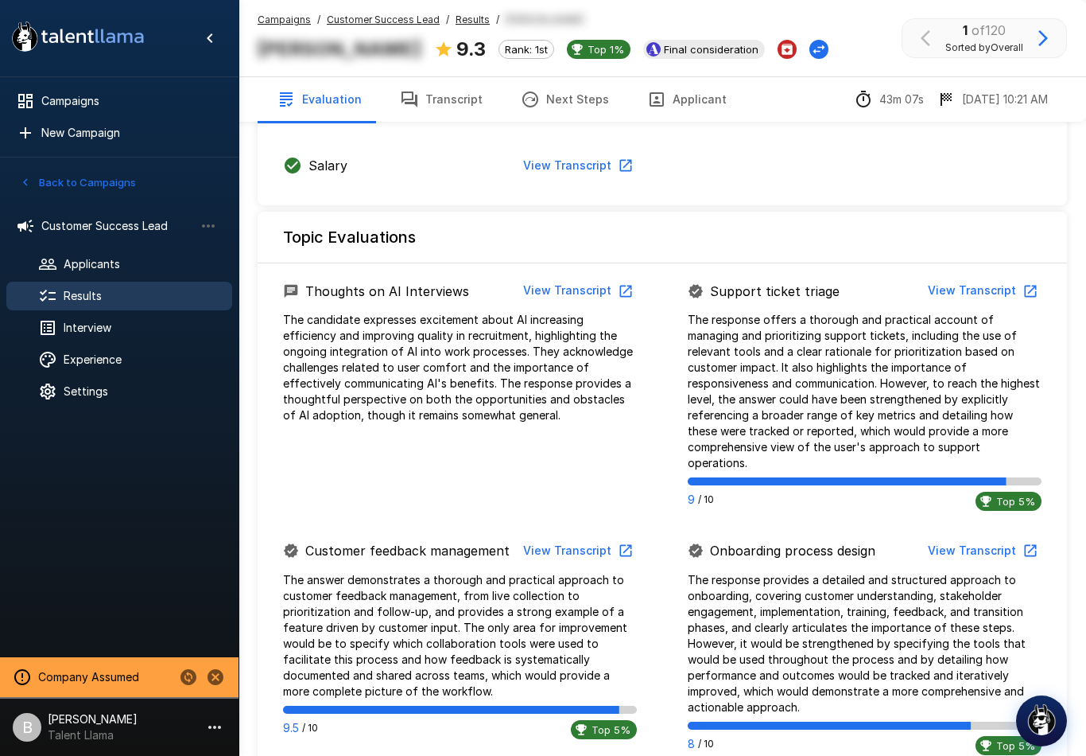
scroll to position [669, 0]
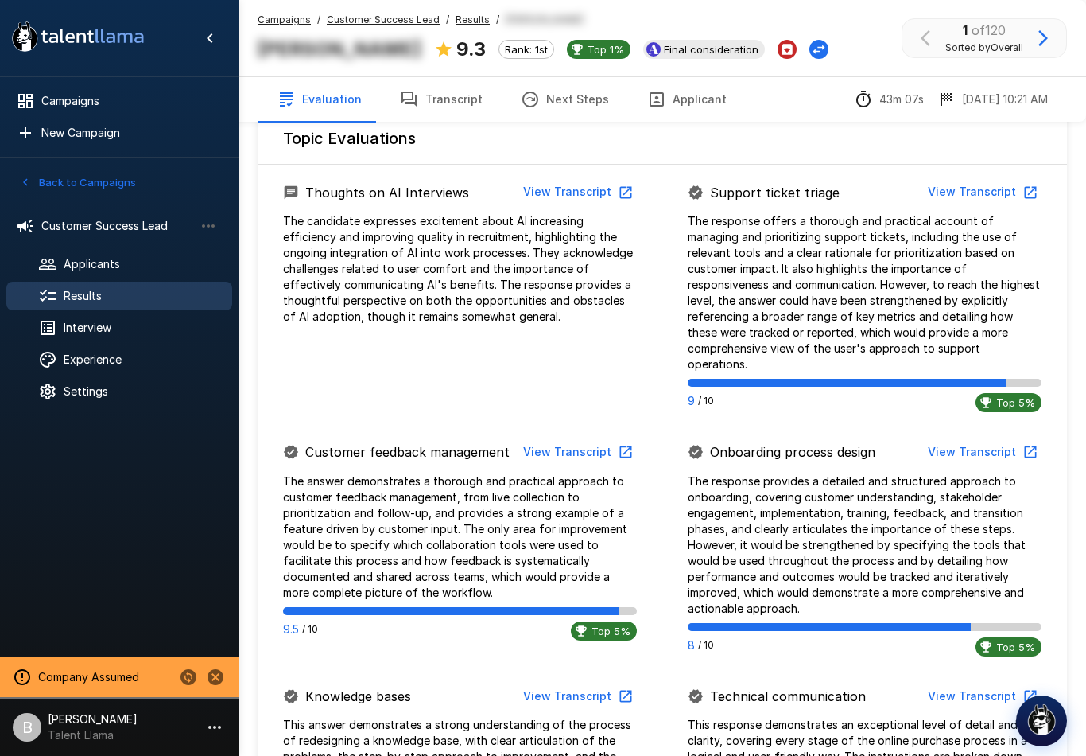
click at [993, 437] on button "View Transcript" at bounding box center [982, 451] width 120 height 29
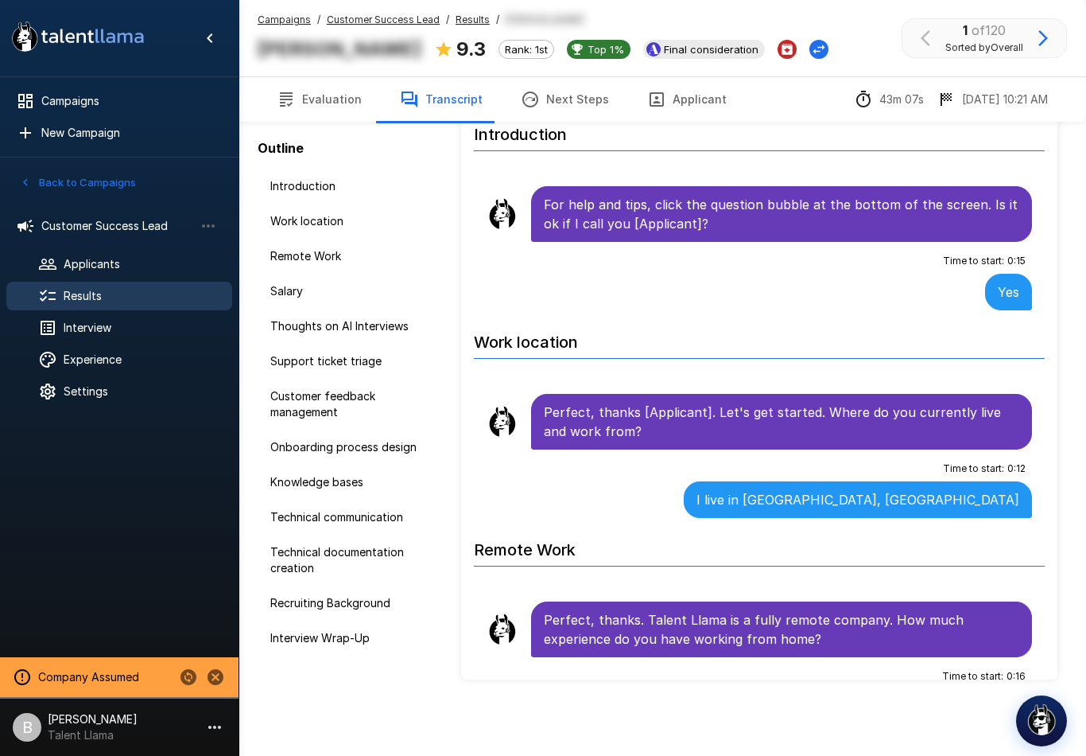
scroll to position [71, 0]
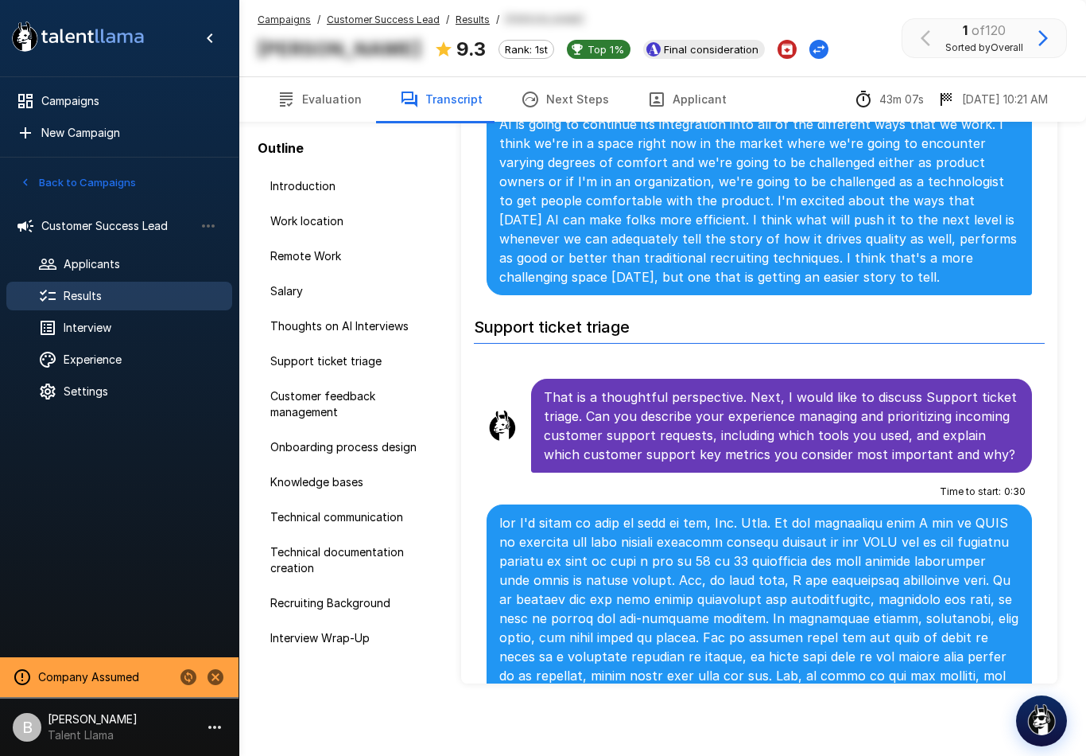
scroll to position [1164, 0]
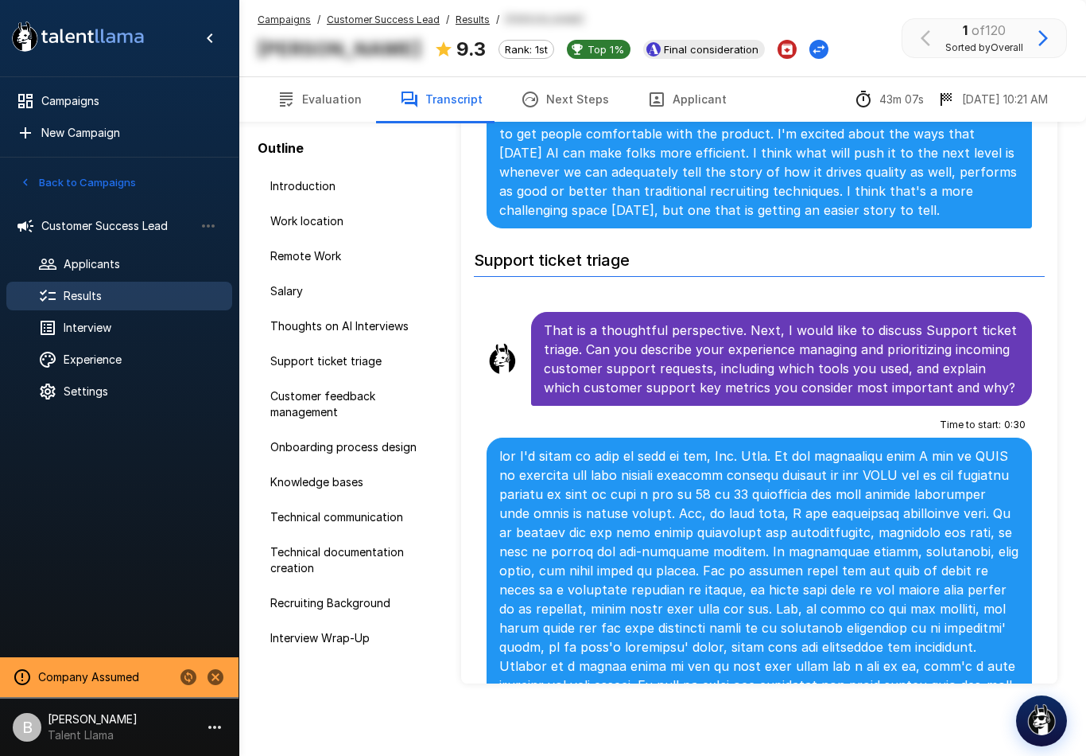
click at [811, 43] on icon "Change Stage" at bounding box center [819, 49] width 16 height 16
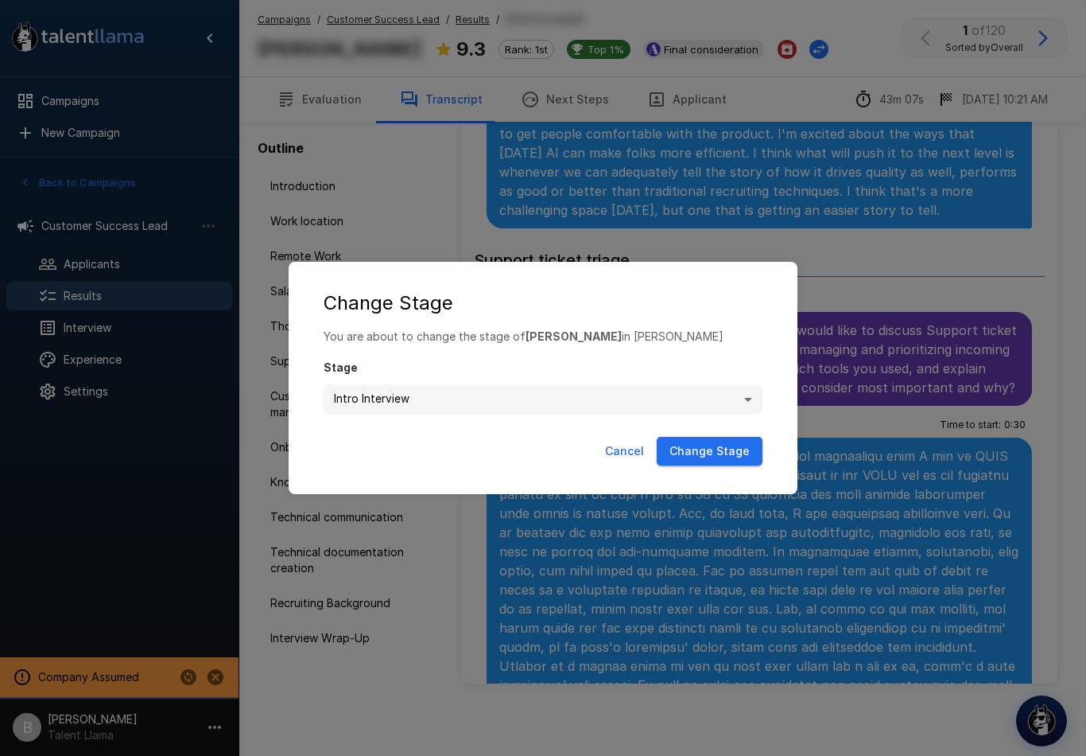
click at [849, 238] on div "**********" at bounding box center [543, 378] width 1086 height 756
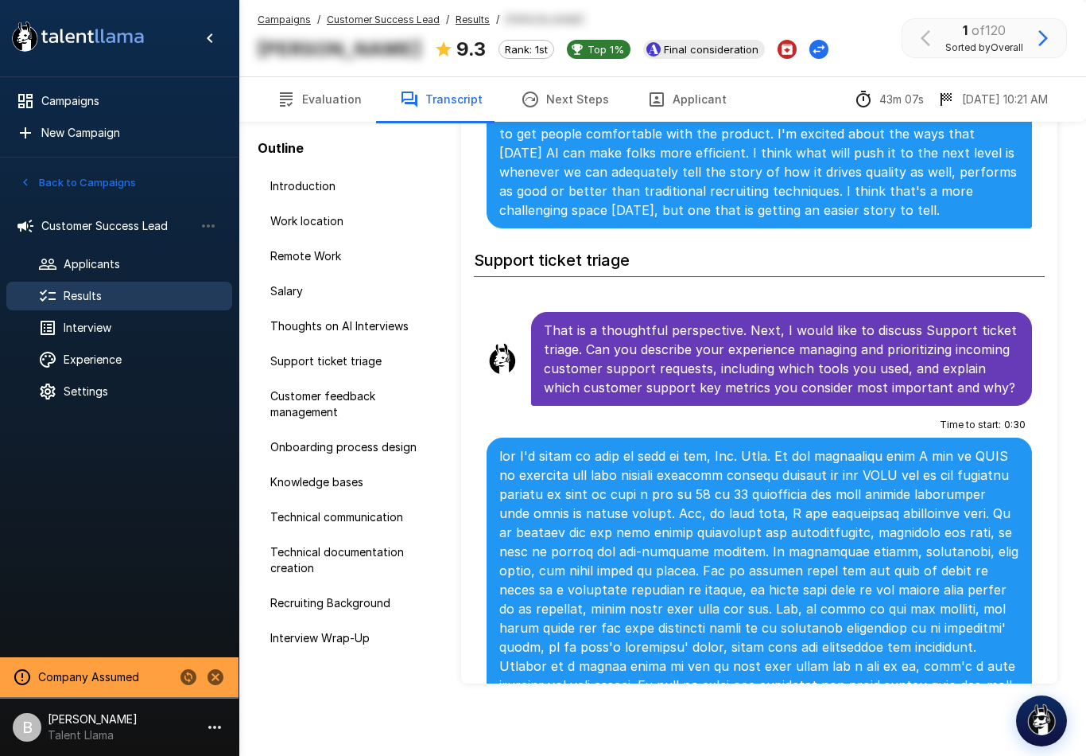
click at [1055, 35] on button "button" at bounding box center [1043, 38] width 27 height 27
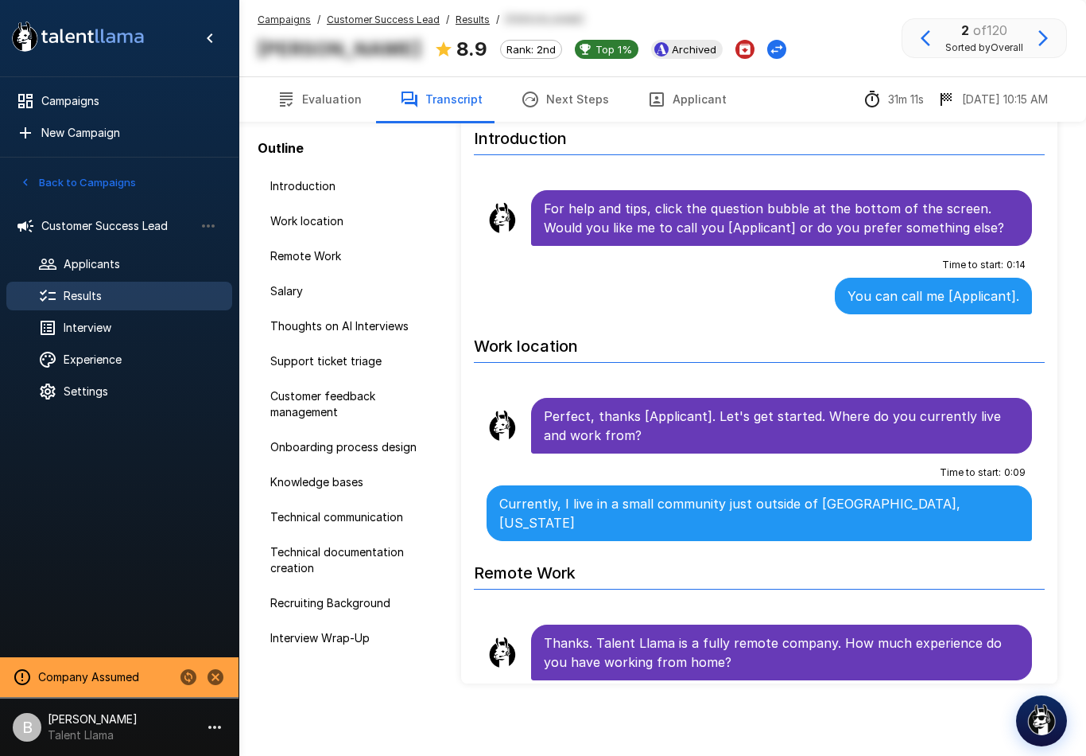
click at [472, 17] on u "Results" at bounding box center [473, 20] width 34 height 12
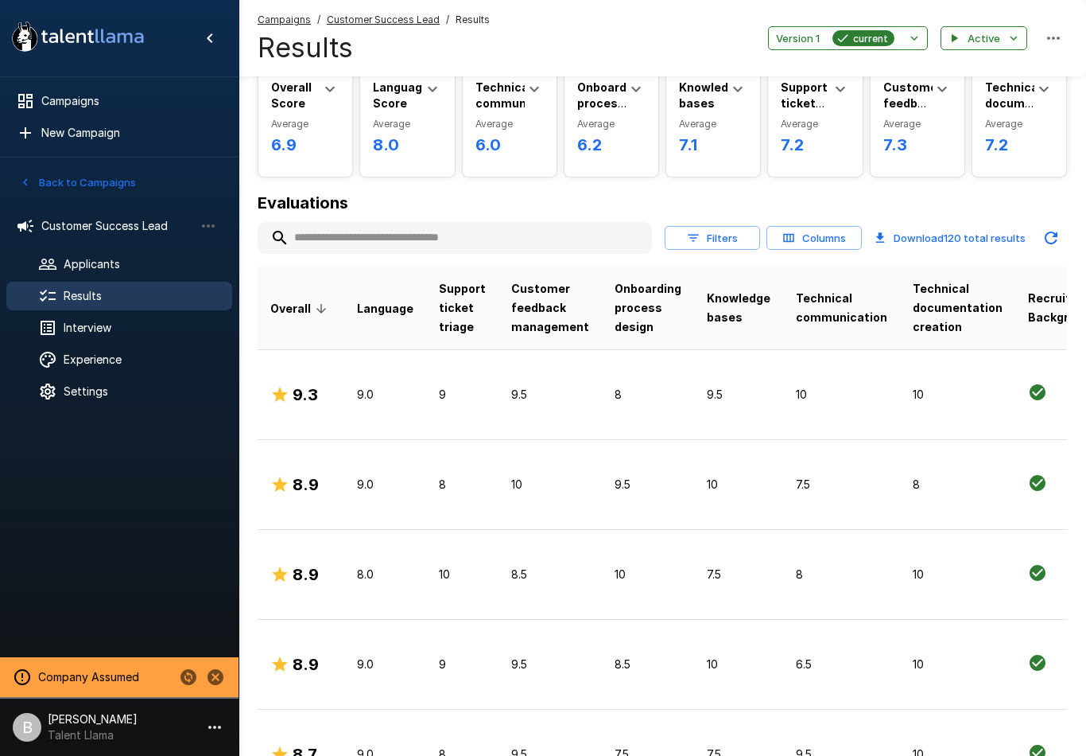
click at [469, 25] on span "Results" at bounding box center [473, 20] width 34 height 16
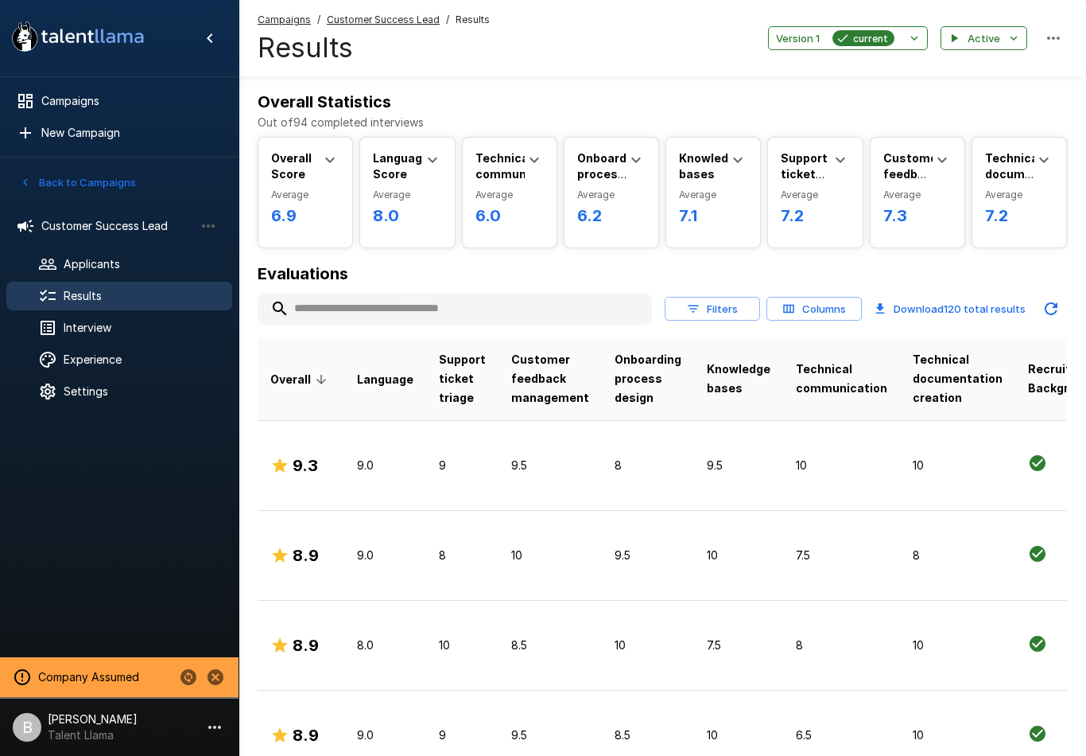
click at [120, 229] on span "Customer Success Lead" at bounding box center [117, 226] width 153 height 16
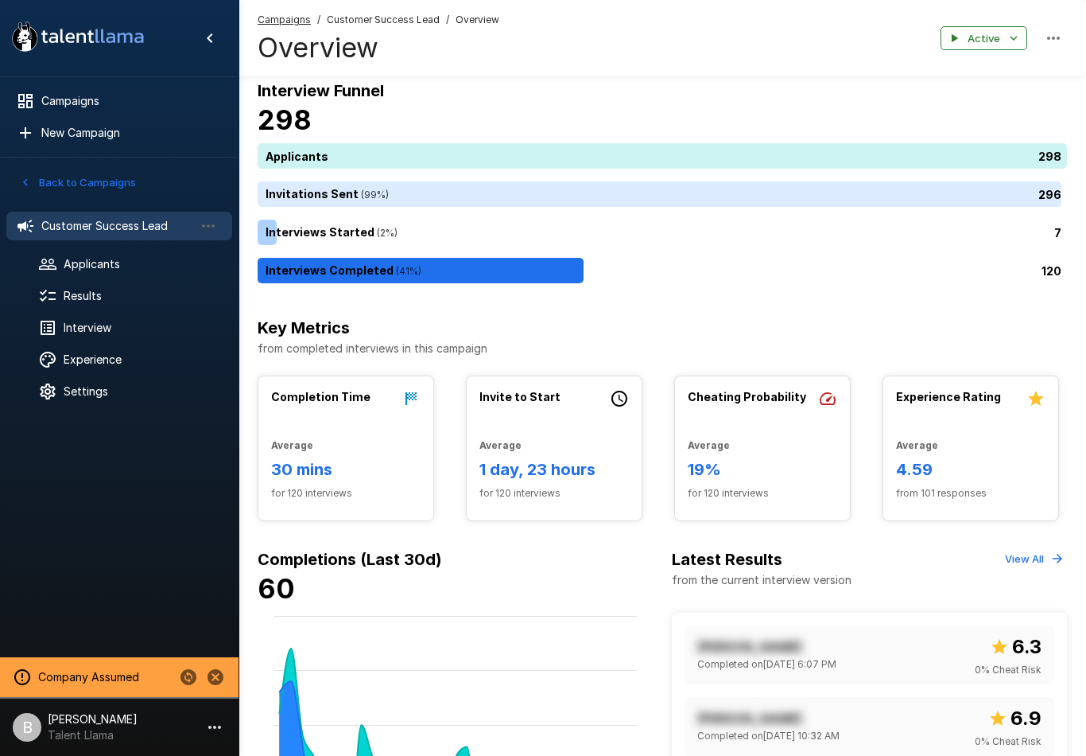
scroll to position [12, 0]
click at [67, 325] on span "Interview" at bounding box center [142, 328] width 156 height 16
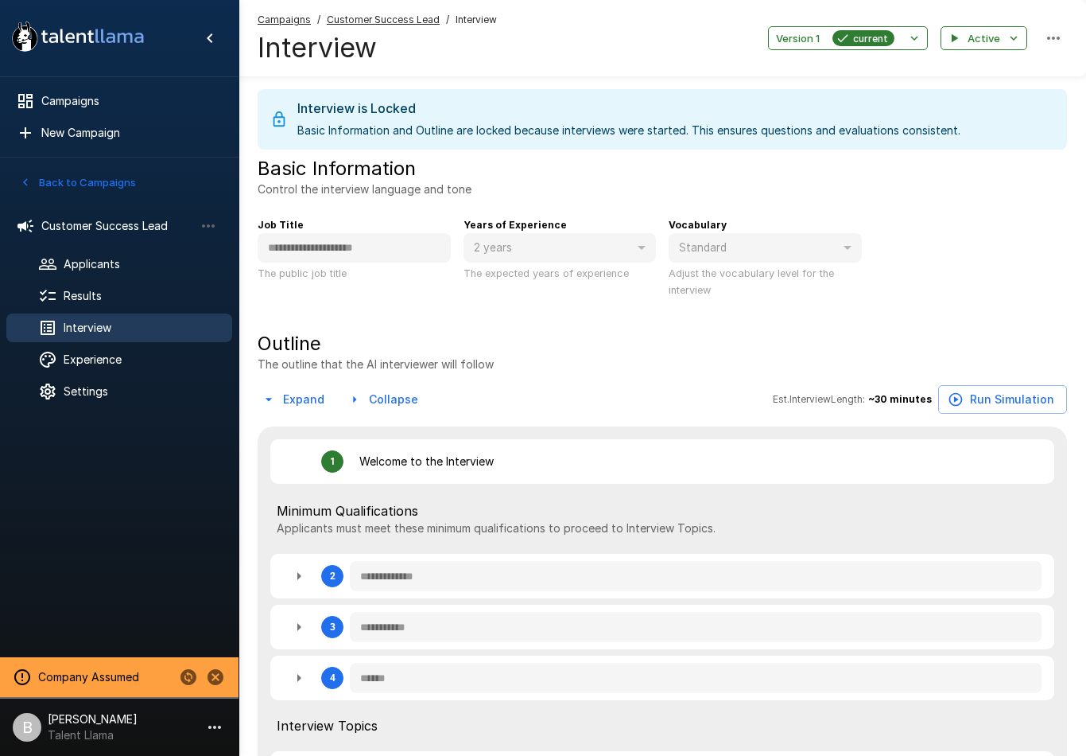
type textarea "*"
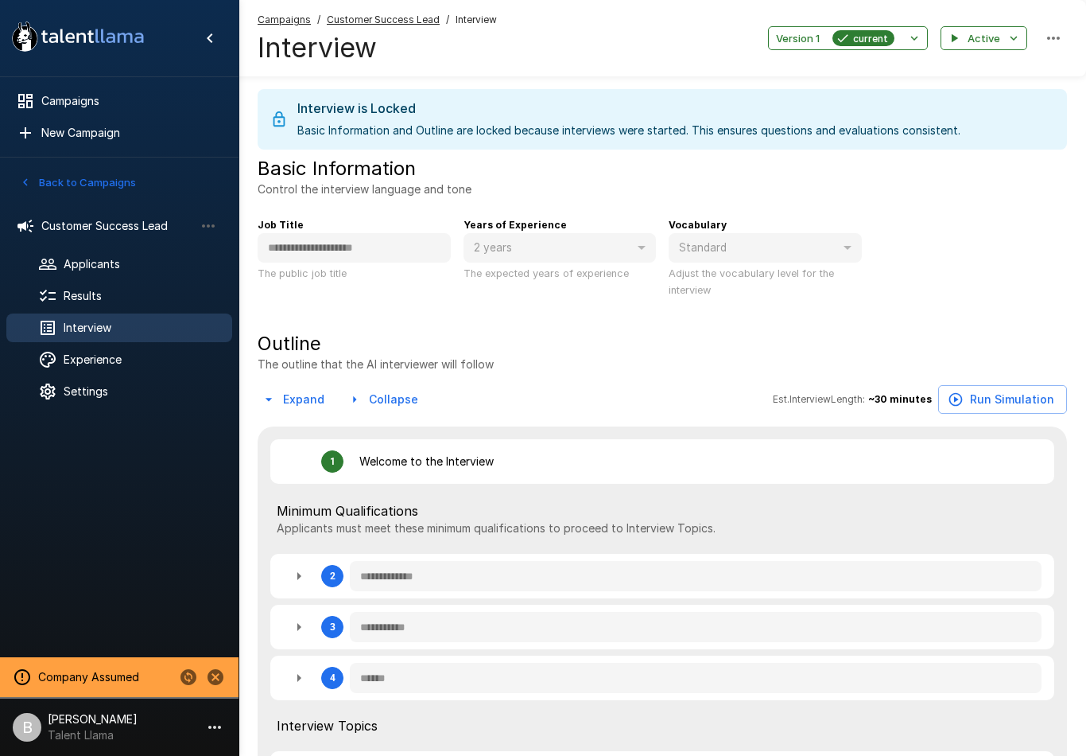
type textarea "*"
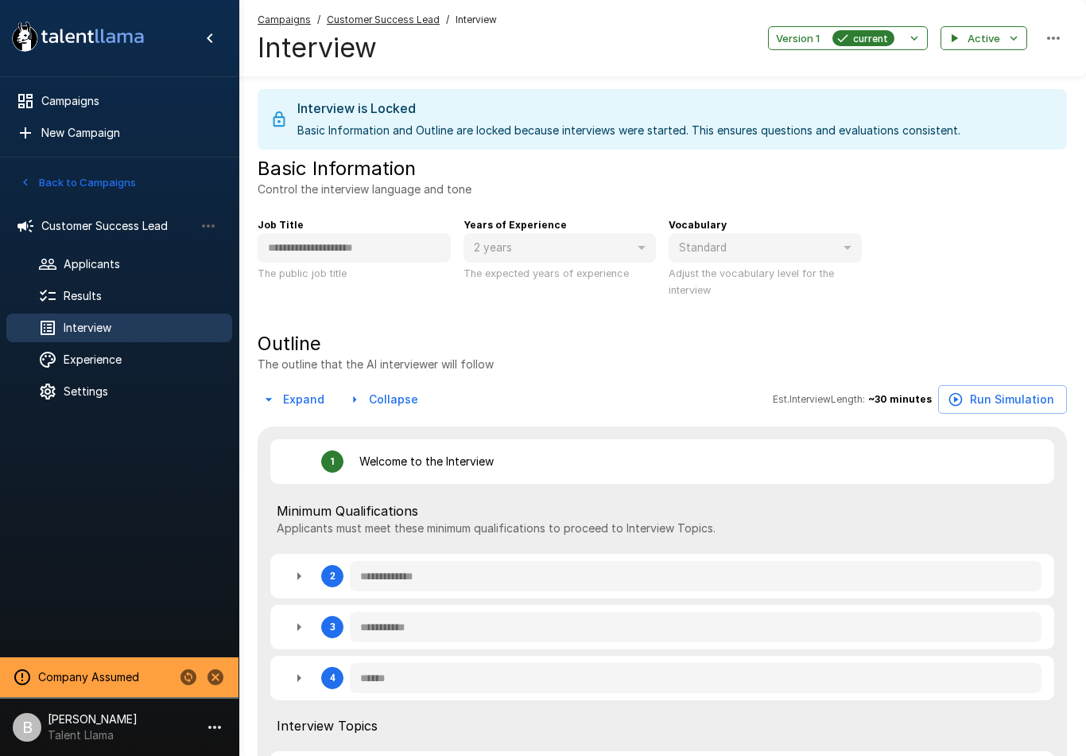
type textarea "*"
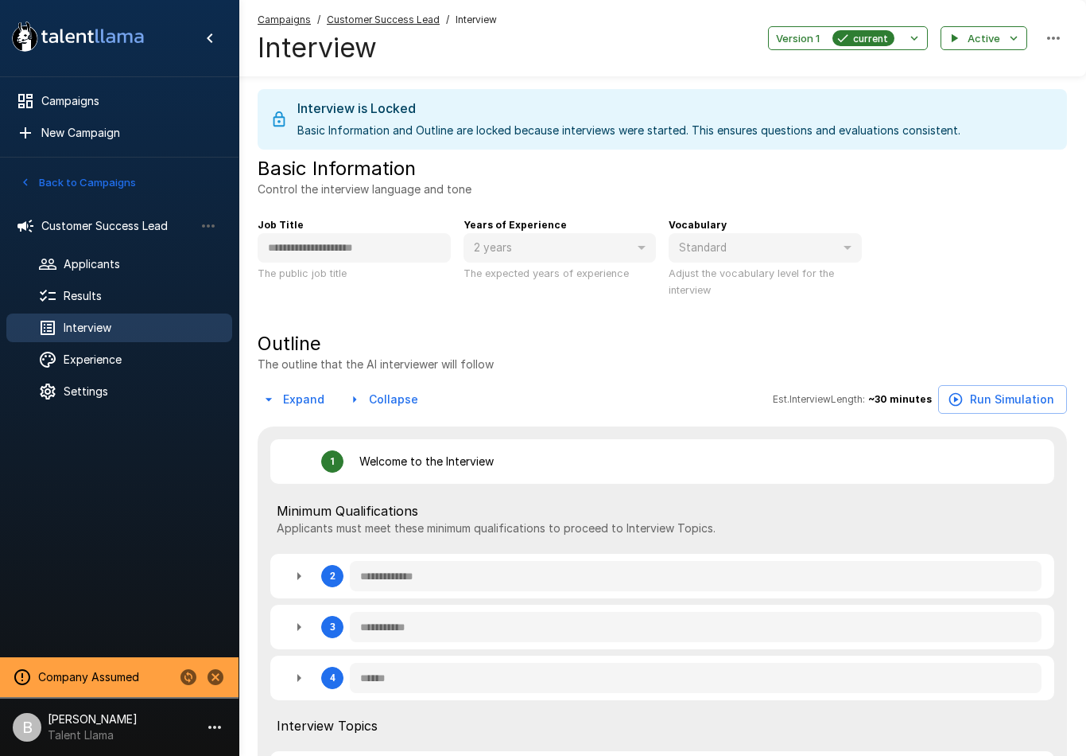
type textarea "*"
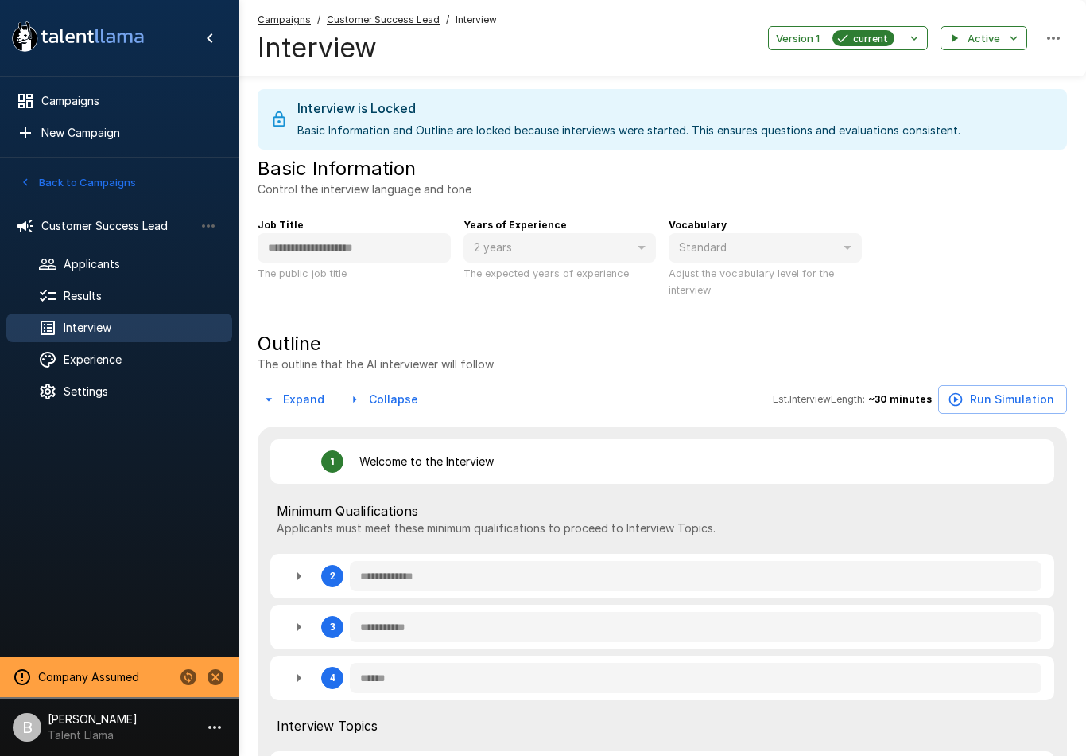
type textarea "*"
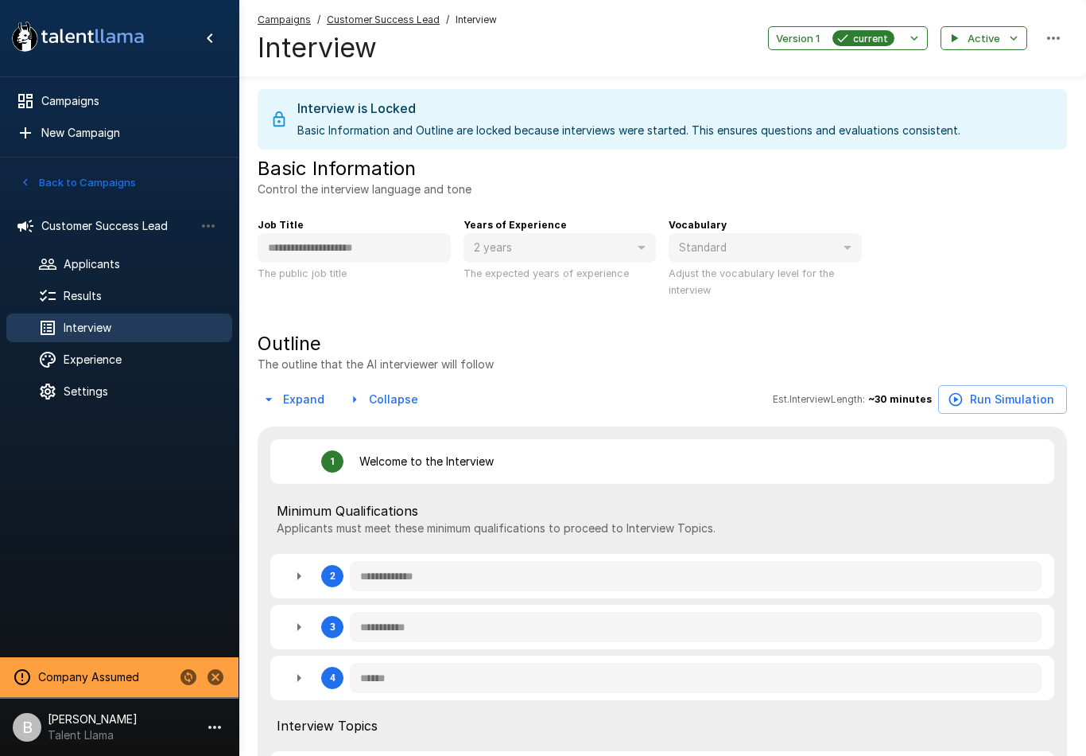
type textarea "*"
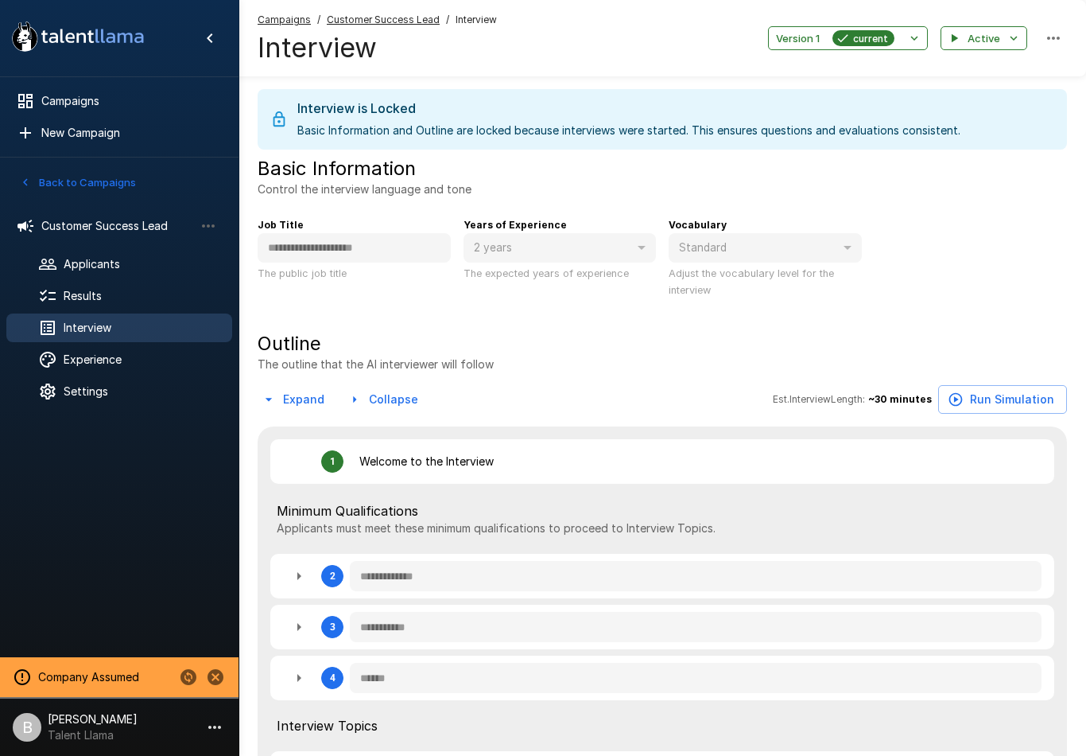
type textarea "*"
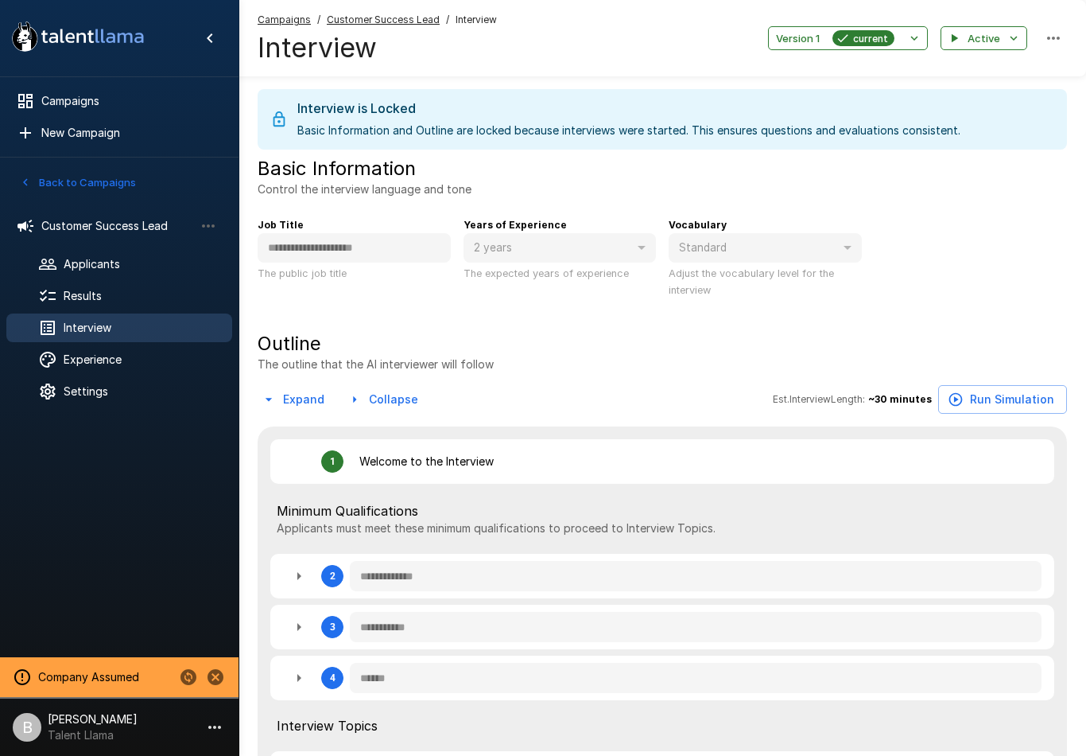
type textarea "*"
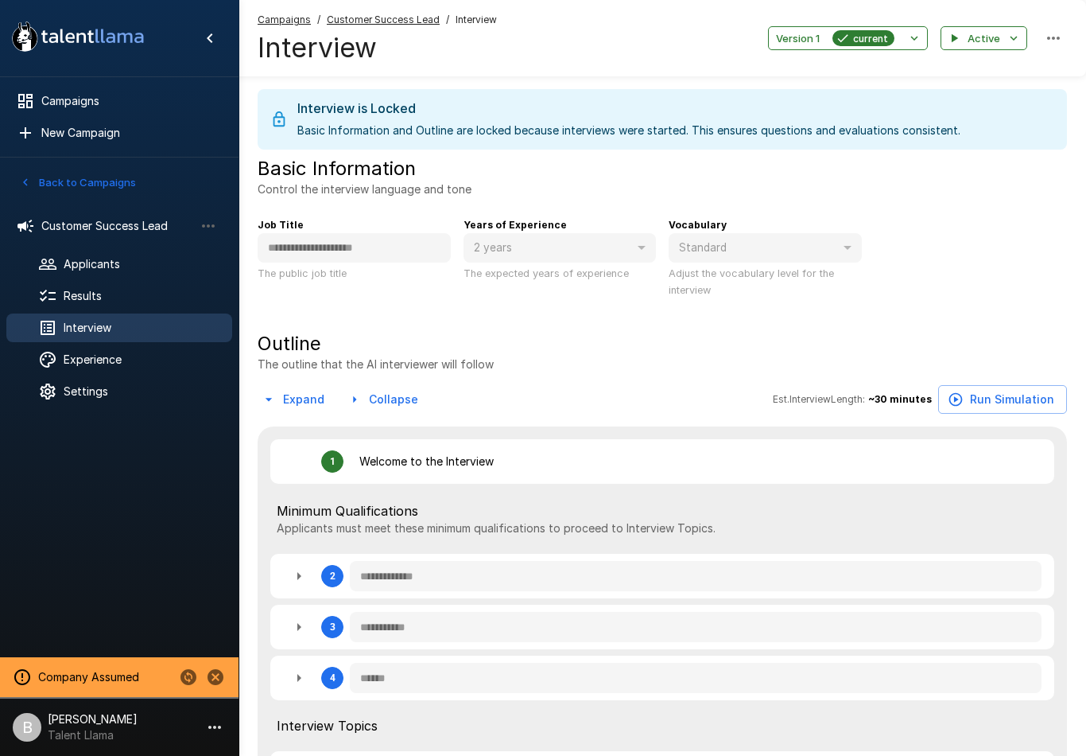
type textarea "*"
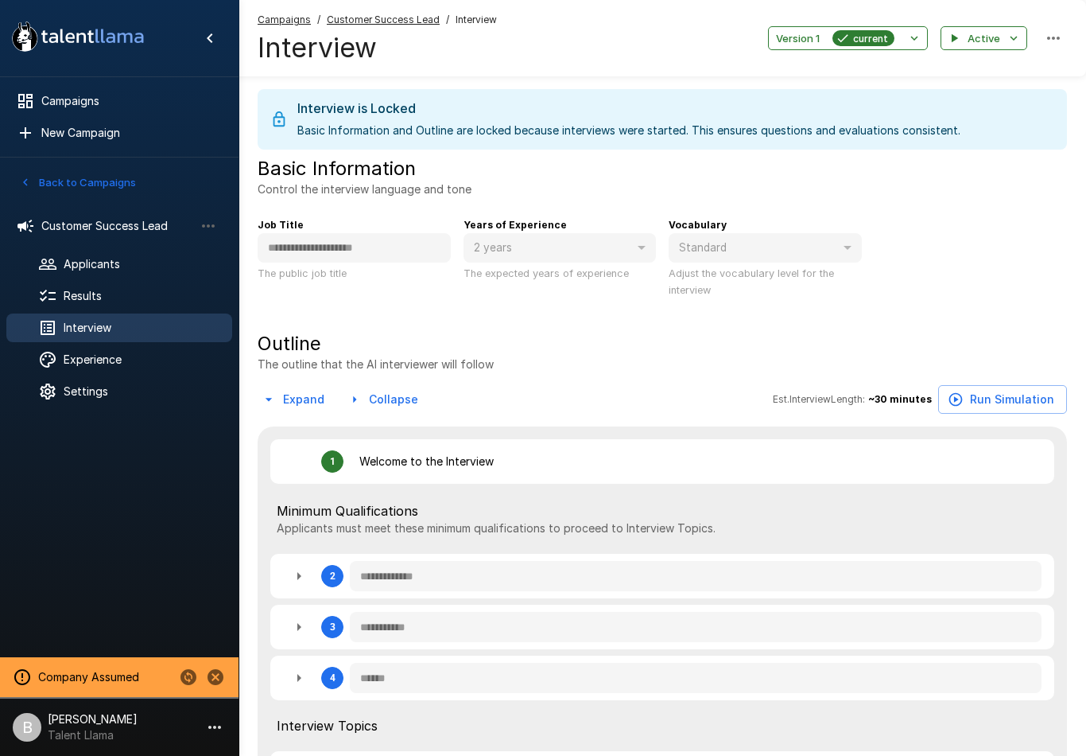
type textarea "*"
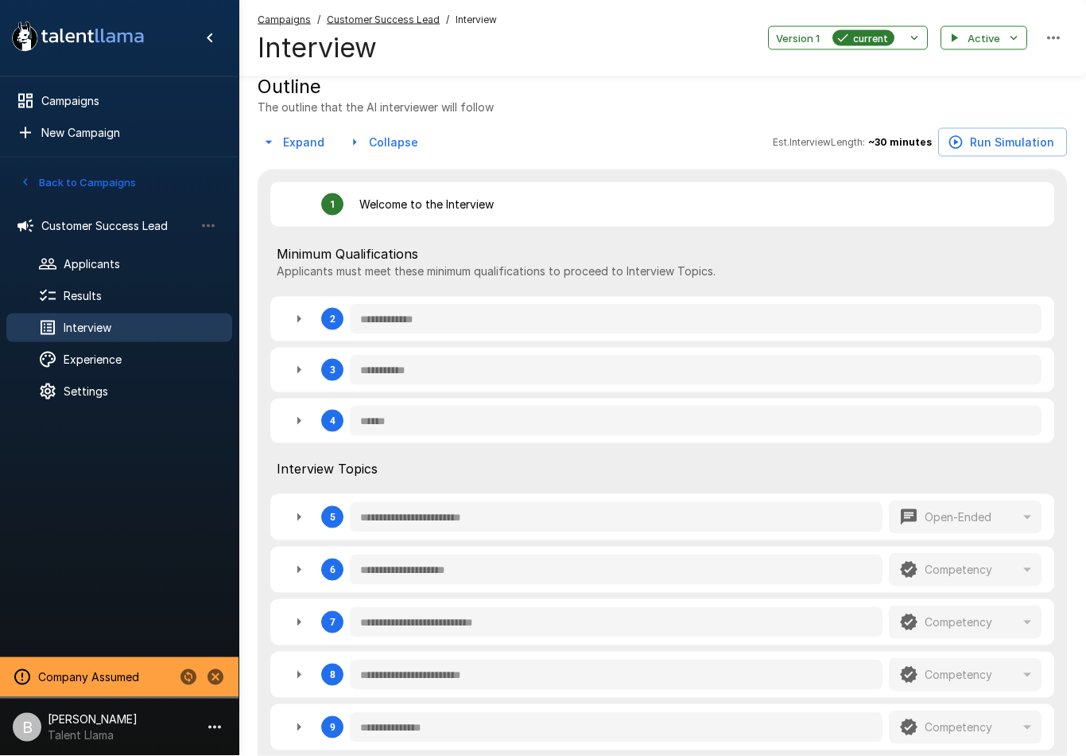
scroll to position [305, 0]
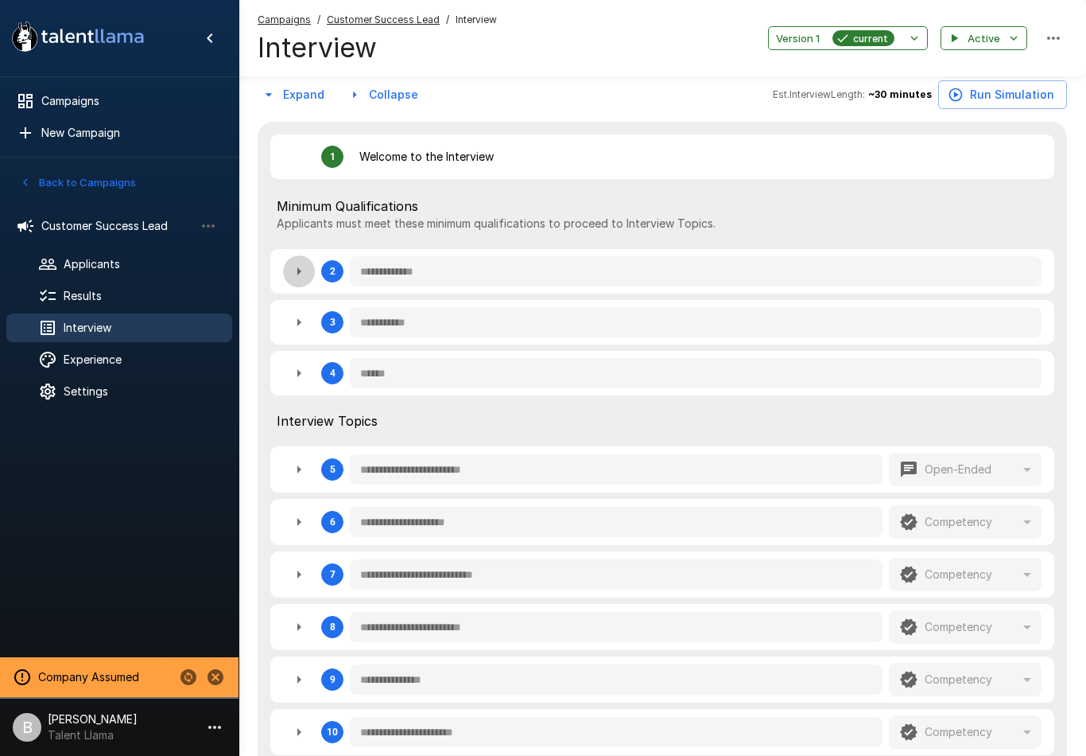
click at [290, 270] on icon "button" at bounding box center [299, 271] width 19 height 19
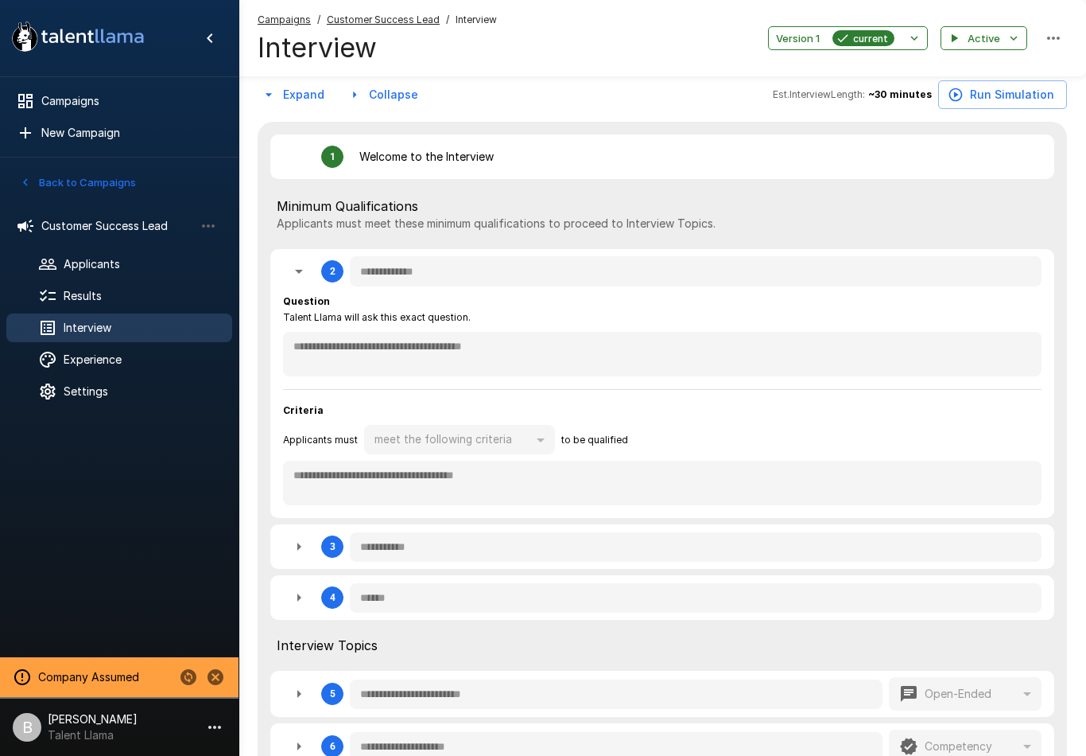
click at [314, 272] on button "button" at bounding box center [299, 271] width 32 height 32
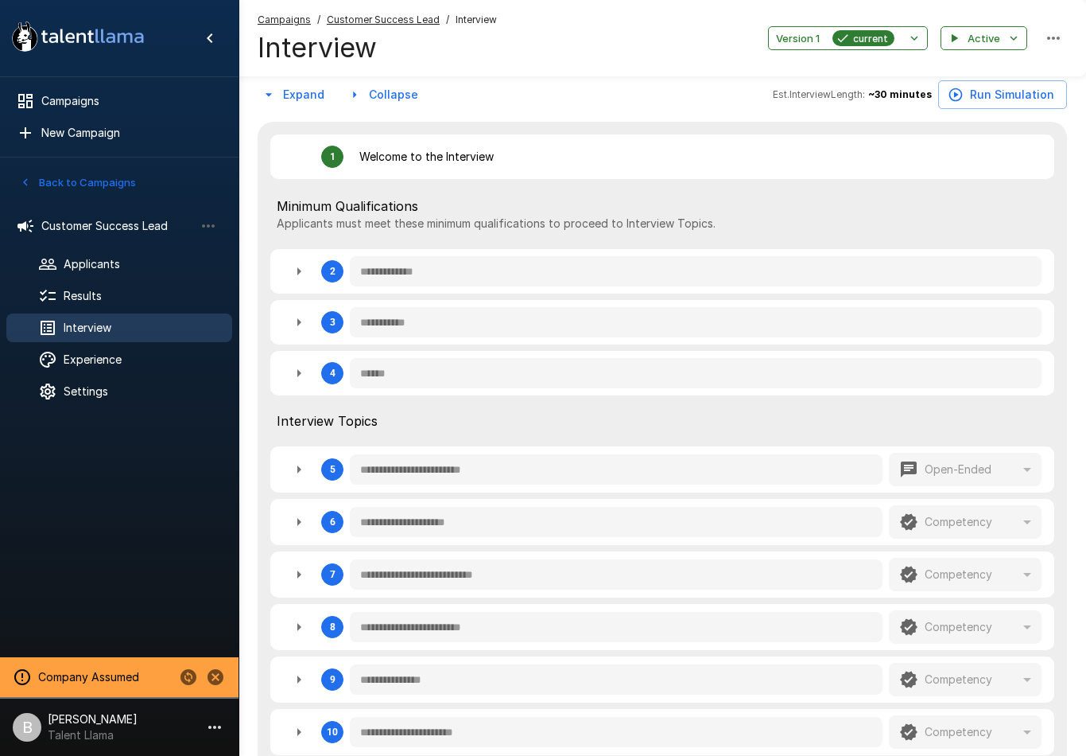
click at [293, 379] on icon "button" at bounding box center [299, 372] width 19 height 19
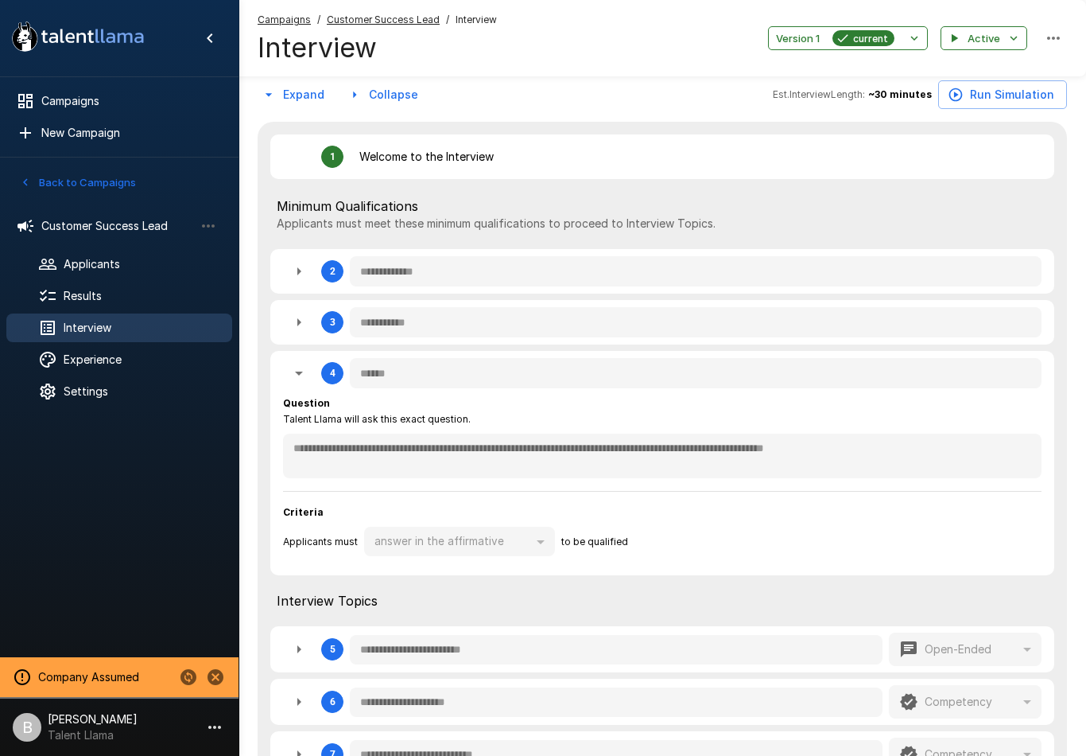
click at [302, 361] on button "button" at bounding box center [299, 373] width 32 height 32
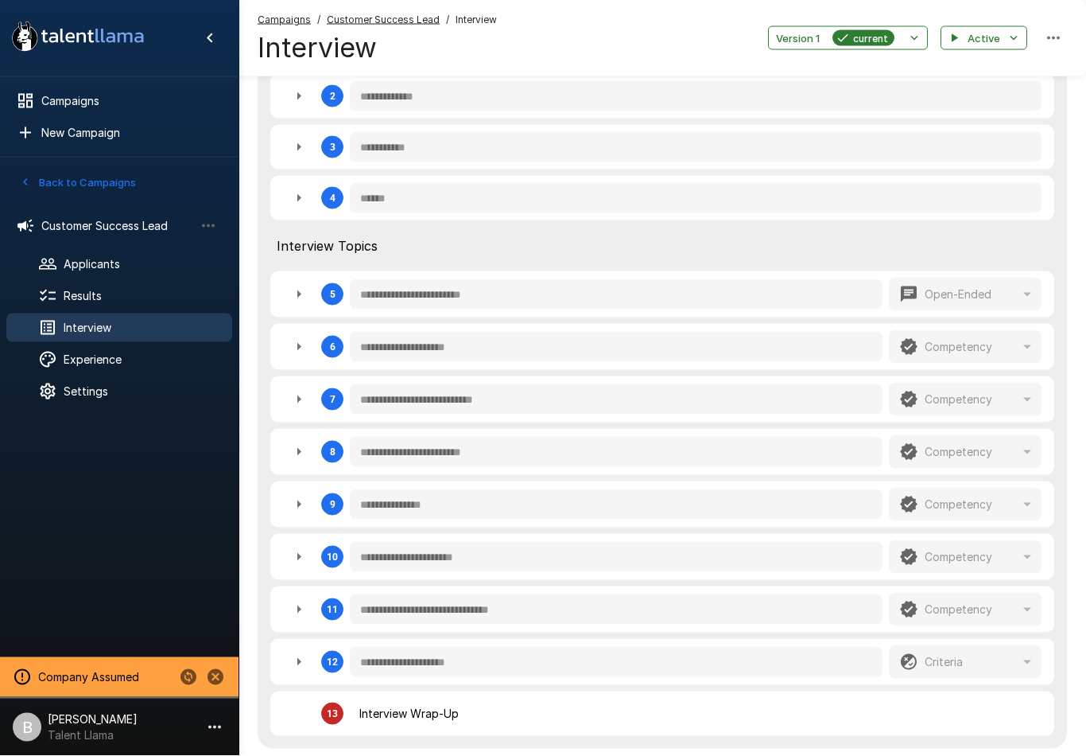
scroll to position [480, 0]
click at [306, 341] on icon "button" at bounding box center [299, 346] width 19 height 19
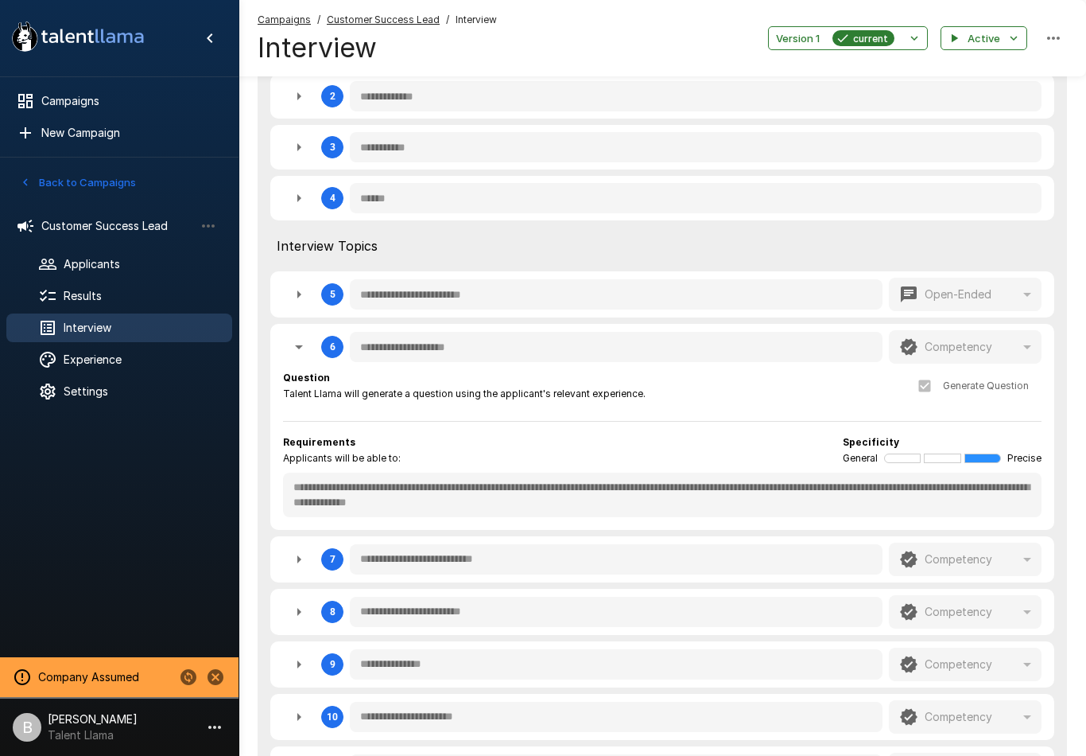
click at [310, 344] on button "button" at bounding box center [299, 347] width 32 height 32
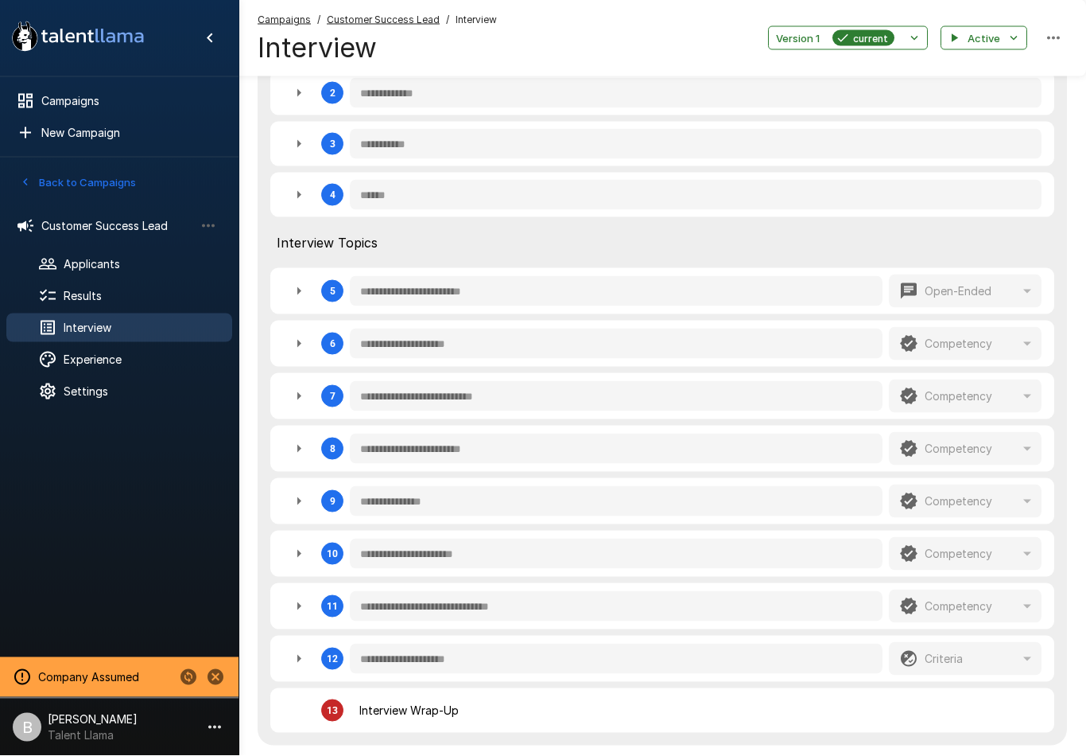
click at [306, 348] on icon "button" at bounding box center [299, 343] width 19 height 19
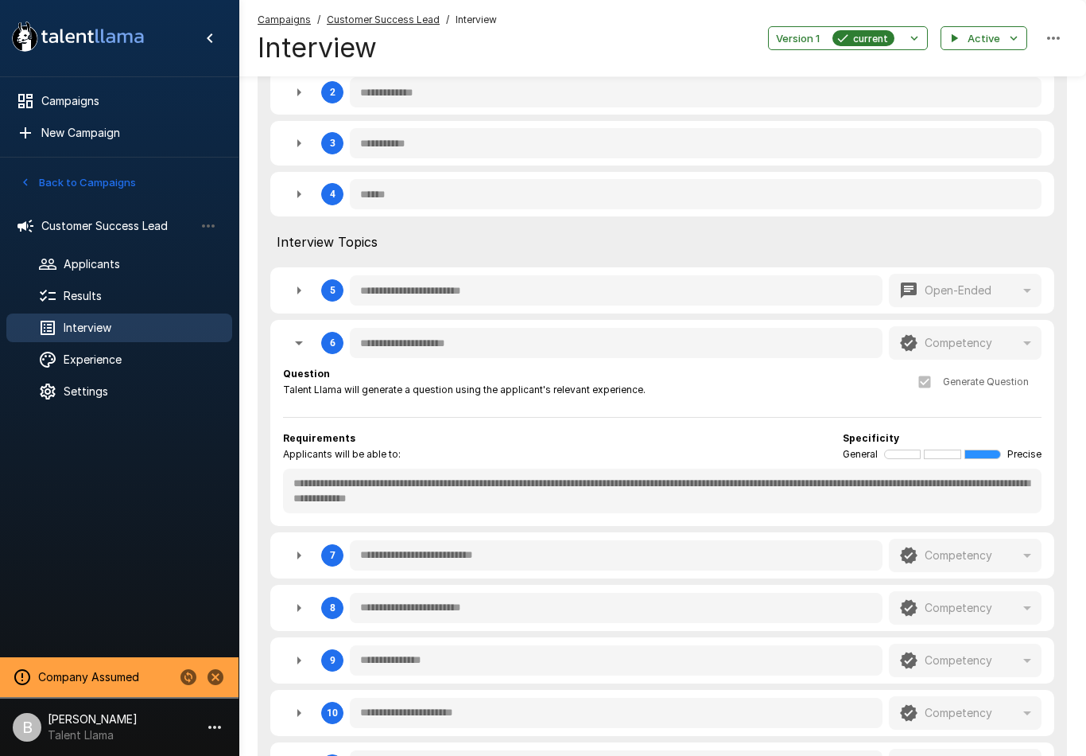
click at [85, 347] on div "Experience" at bounding box center [119, 359] width 226 height 29
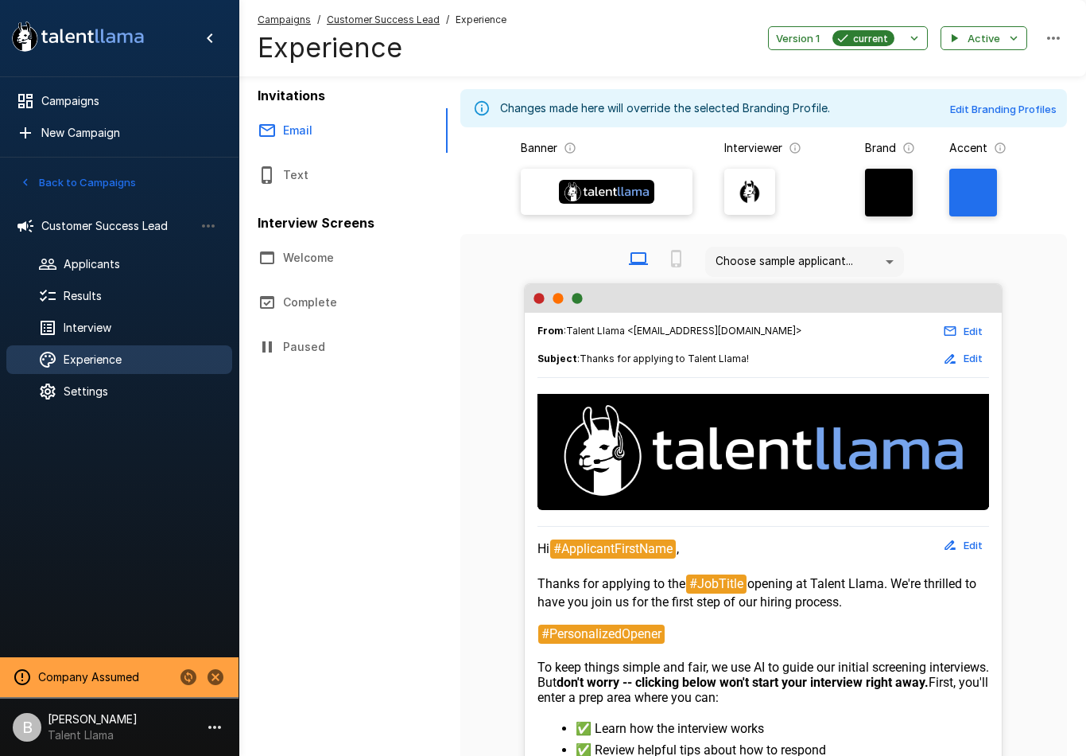
click at [85, 297] on span "Results" at bounding box center [142, 296] width 156 height 16
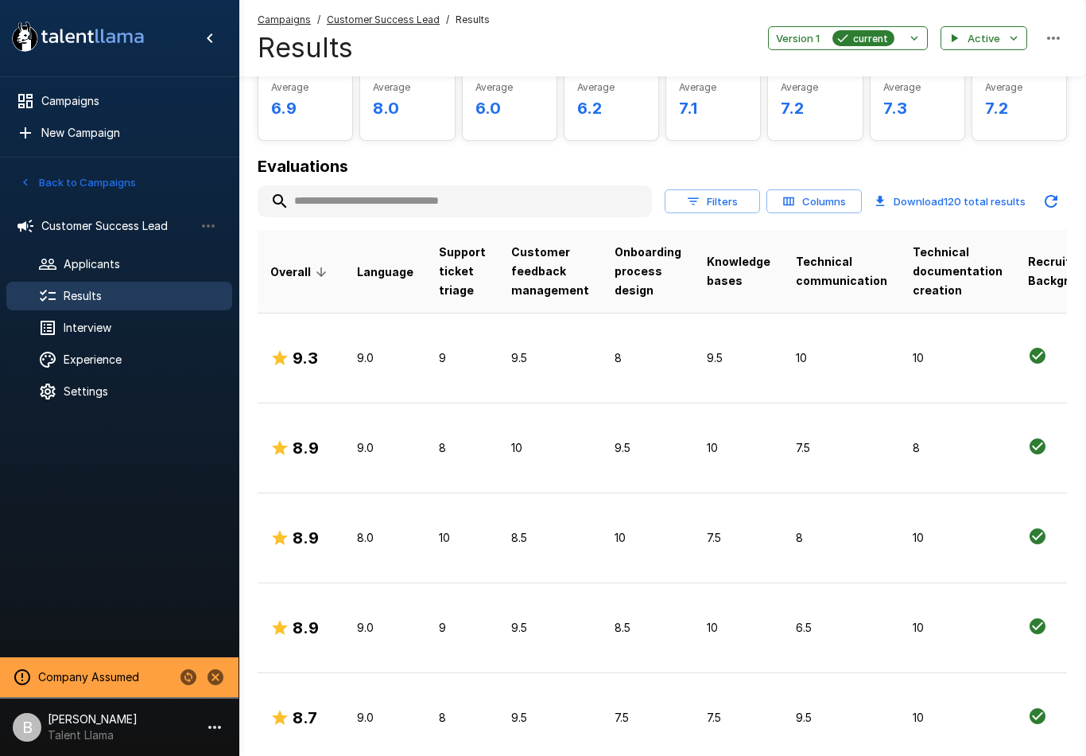
scroll to position [108, 0]
click at [461, 363] on p "9" at bounding box center [462, 357] width 47 height 16
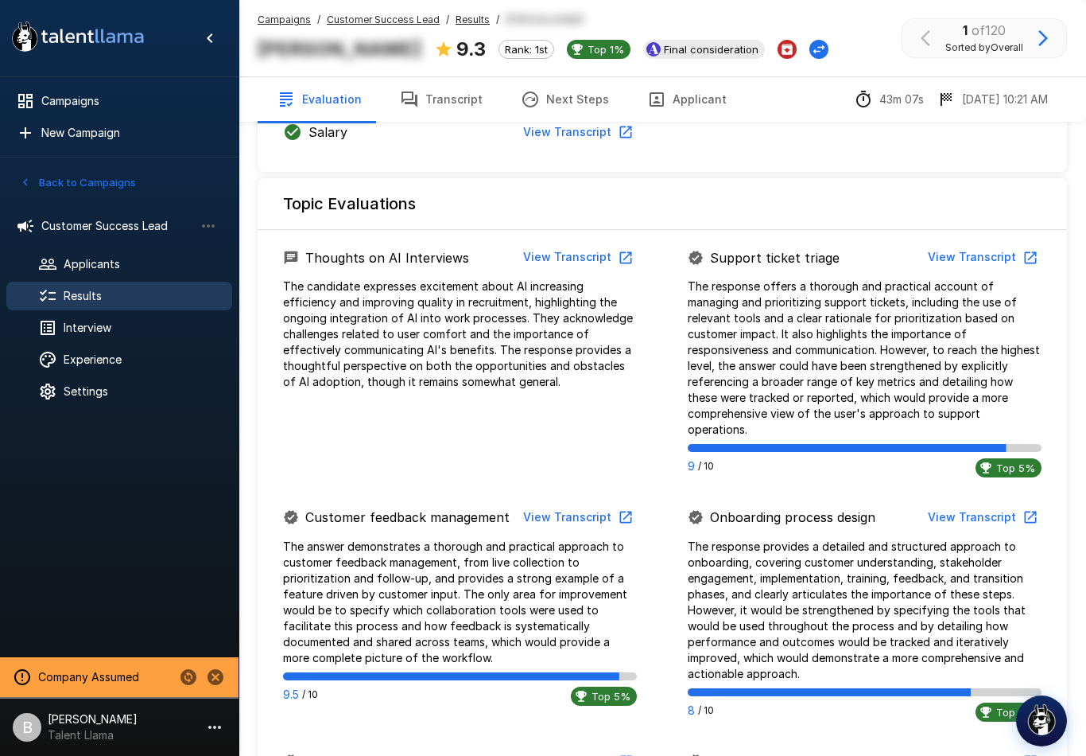
scroll to position [701, 0]
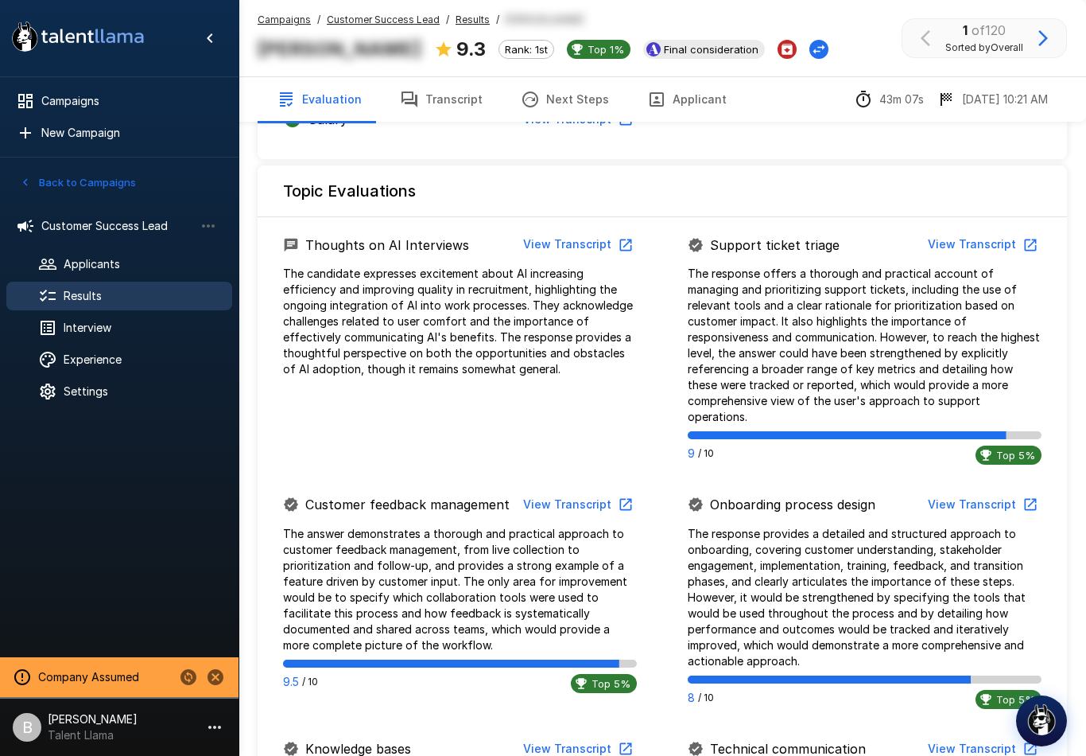
click at [1002, 242] on button "View Transcript" at bounding box center [982, 244] width 120 height 29
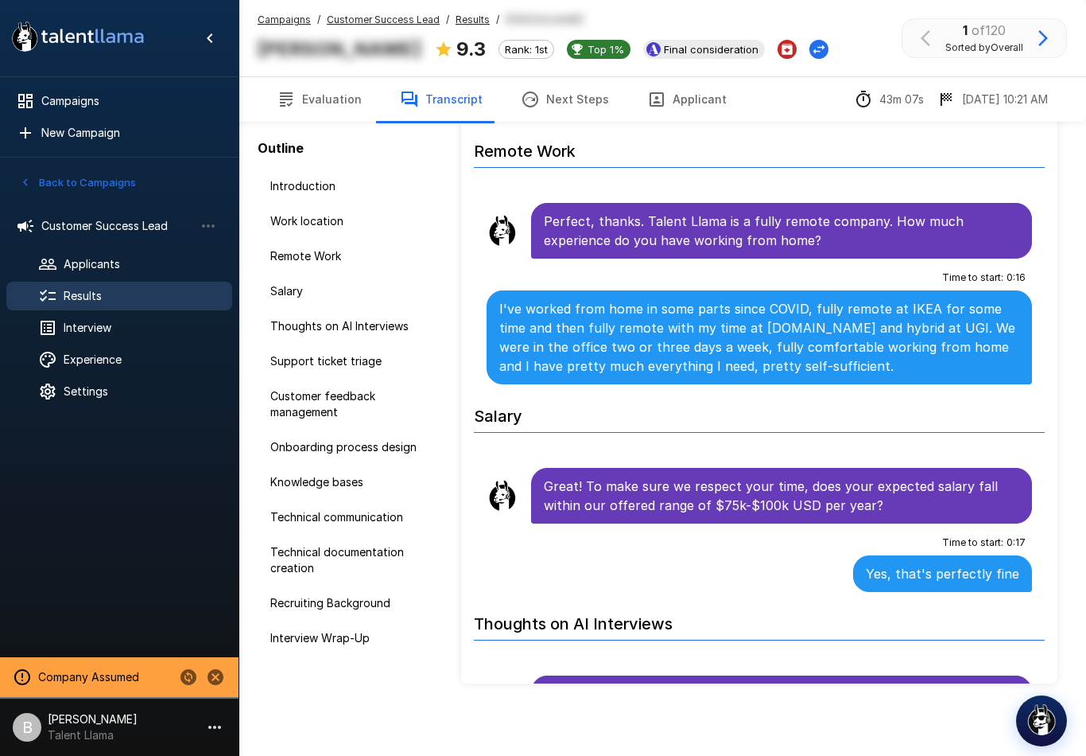
scroll to position [465, 0]
